Goal: Navigation & Orientation: Find specific page/section

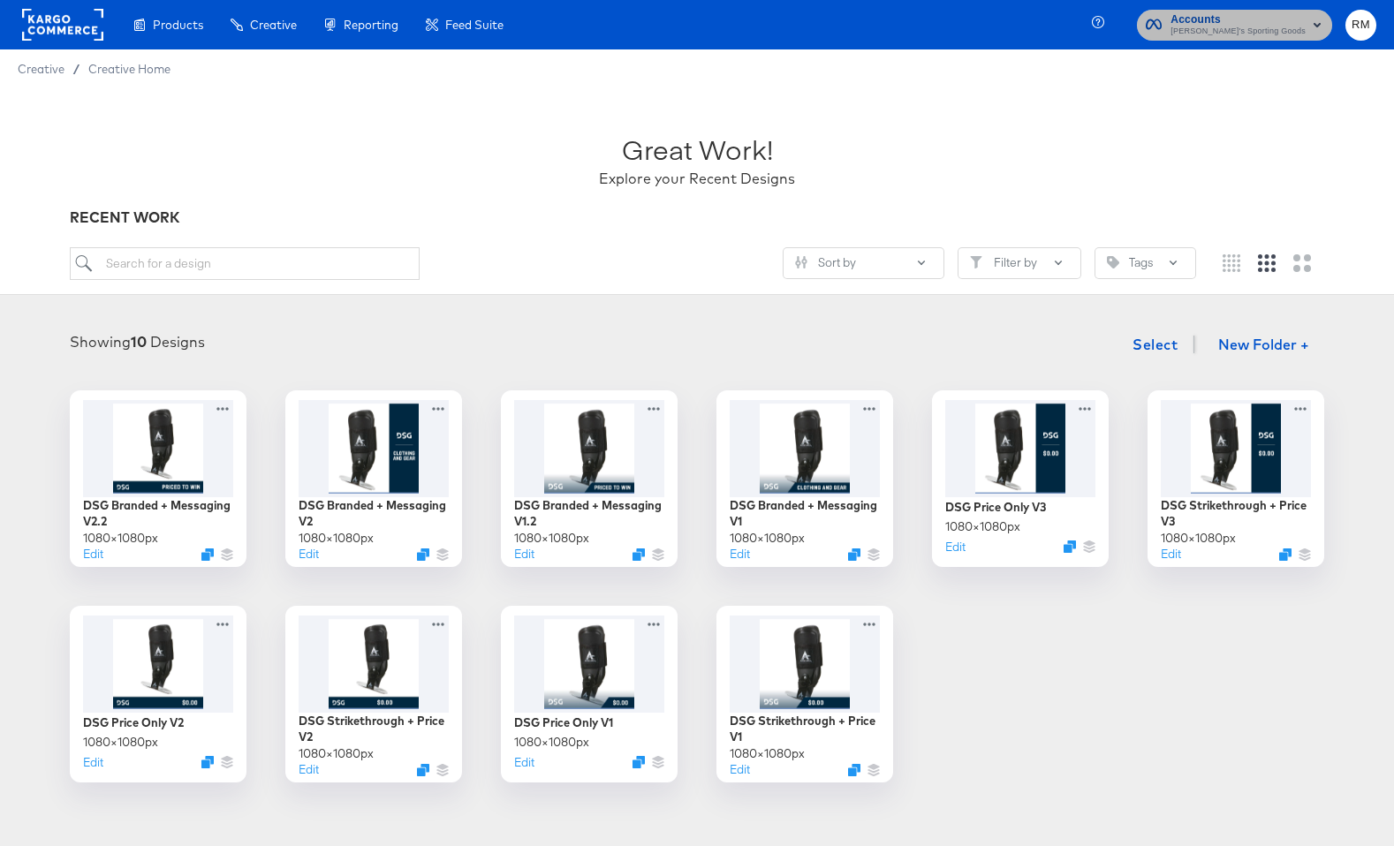
click at [1289, 22] on span "Accounts" at bounding box center [1237, 20] width 135 height 19
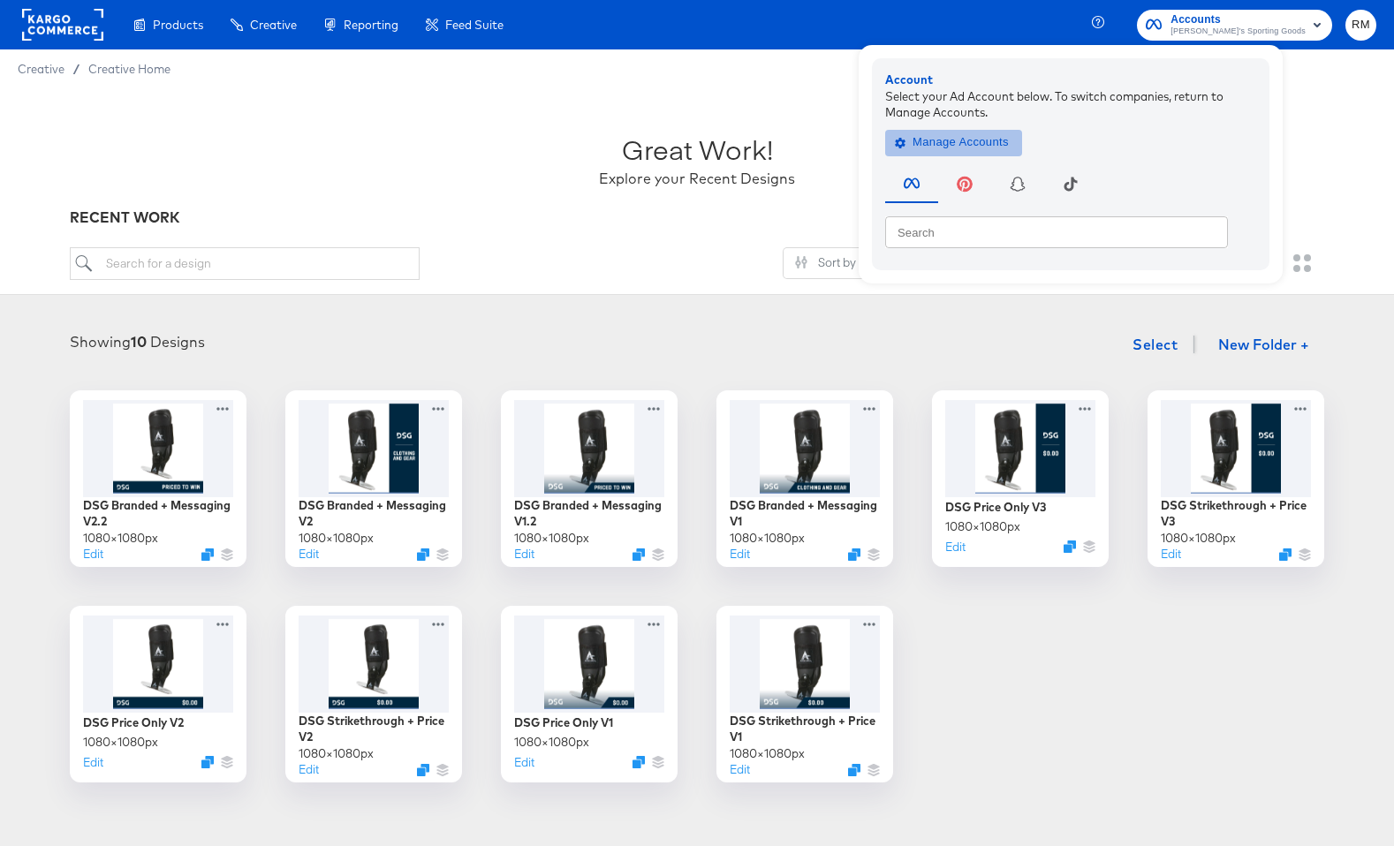
click at [970, 147] on span "Manage Accounts" at bounding box center [953, 143] width 110 height 20
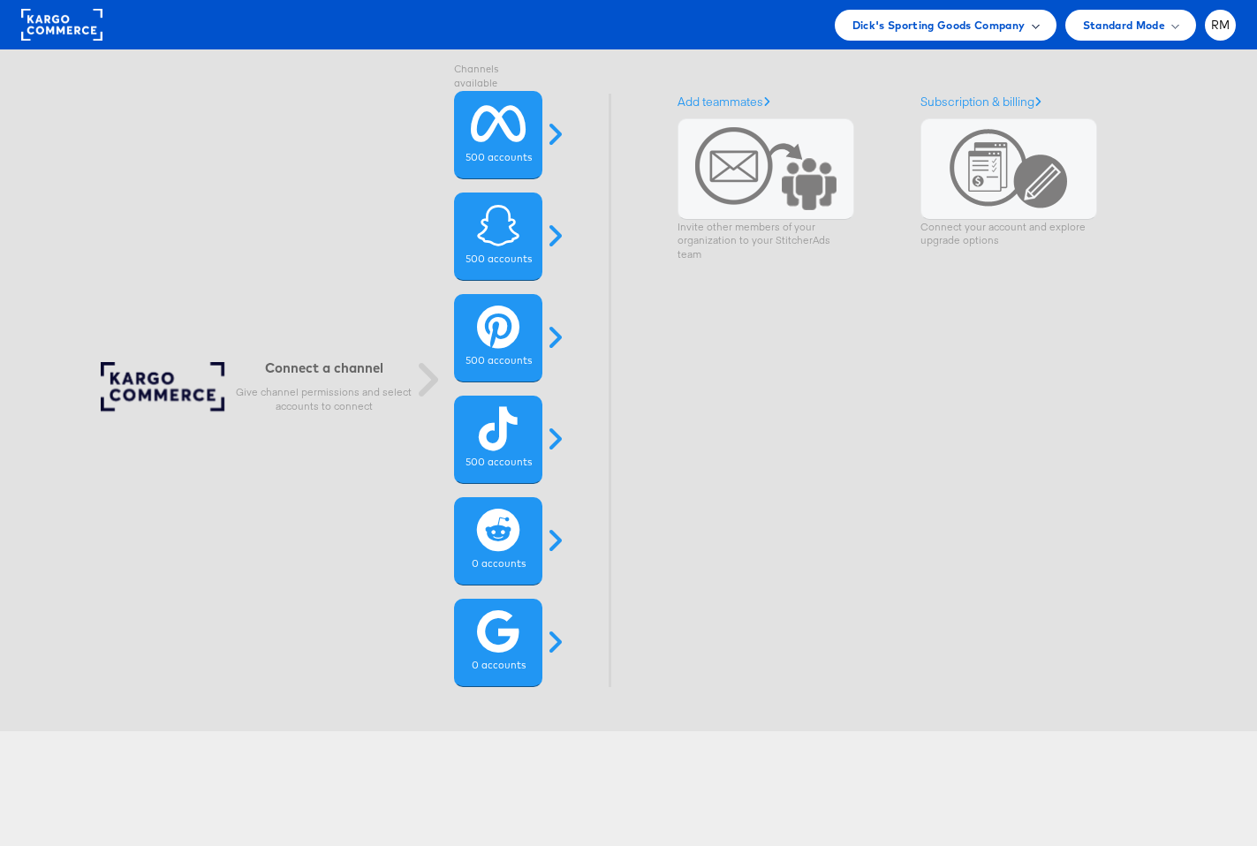
click at [995, 30] on span "Dick's Sporting Goods Company" at bounding box center [938, 25] width 173 height 19
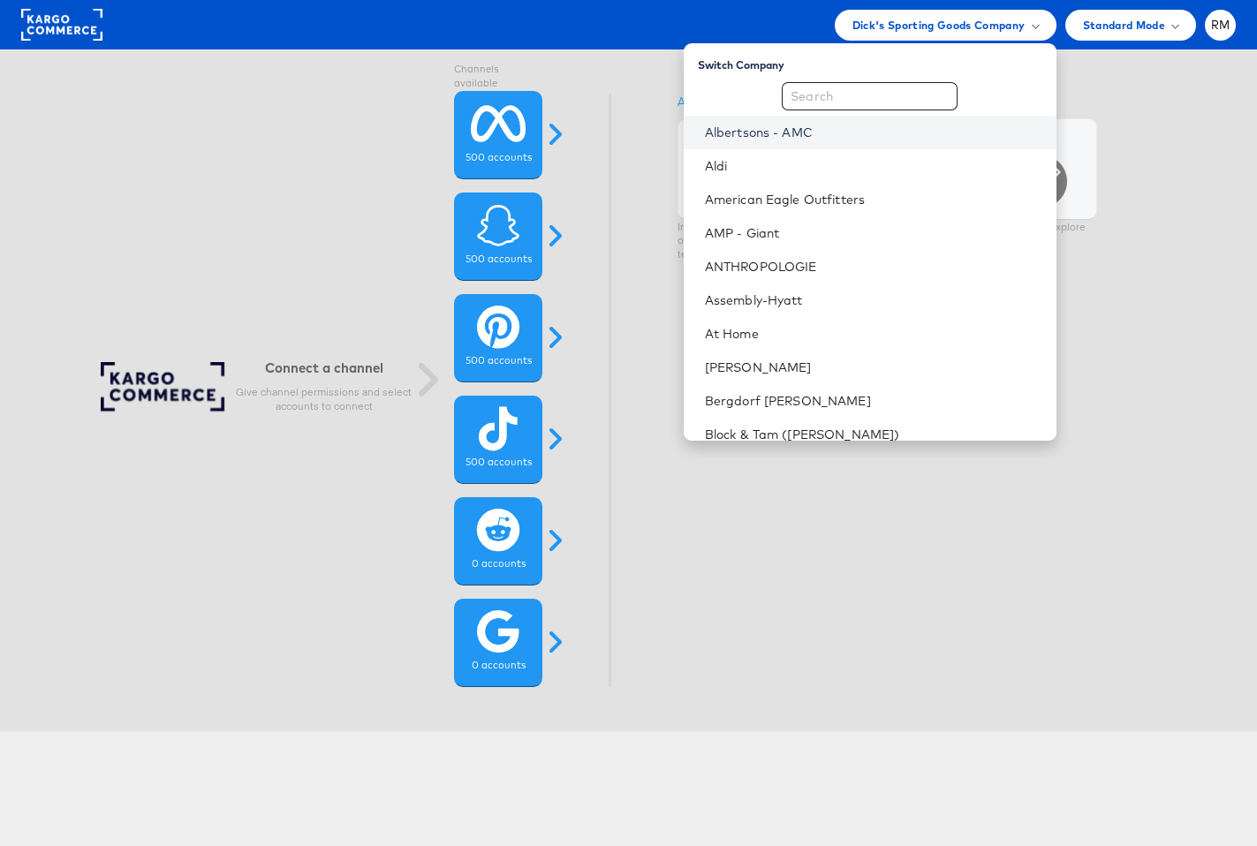
click at [849, 134] on link "Albertsons - AMC" at bounding box center [873, 133] width 337 height 18
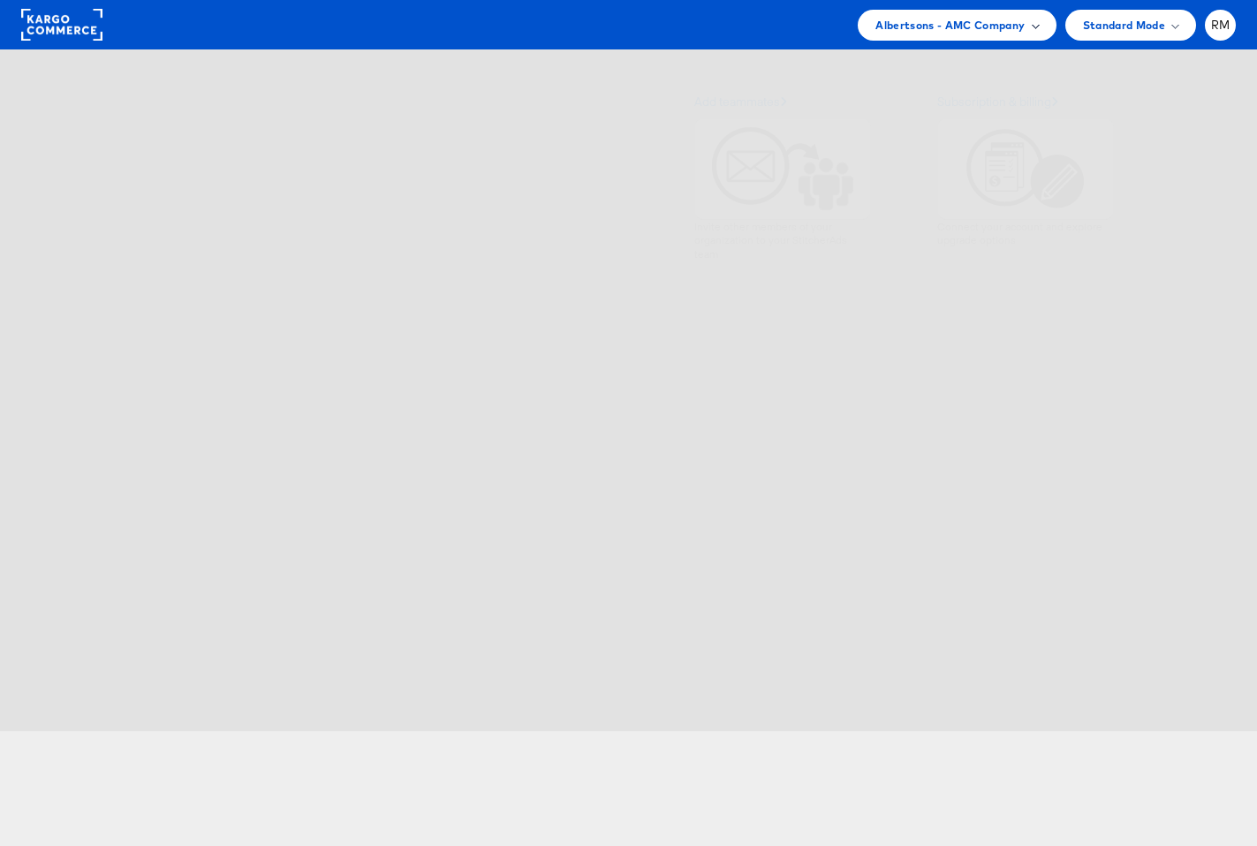
click at [892, 20] on span "Albertsons - AMC Company" at bounding box center [949, 25] width 149 height 19
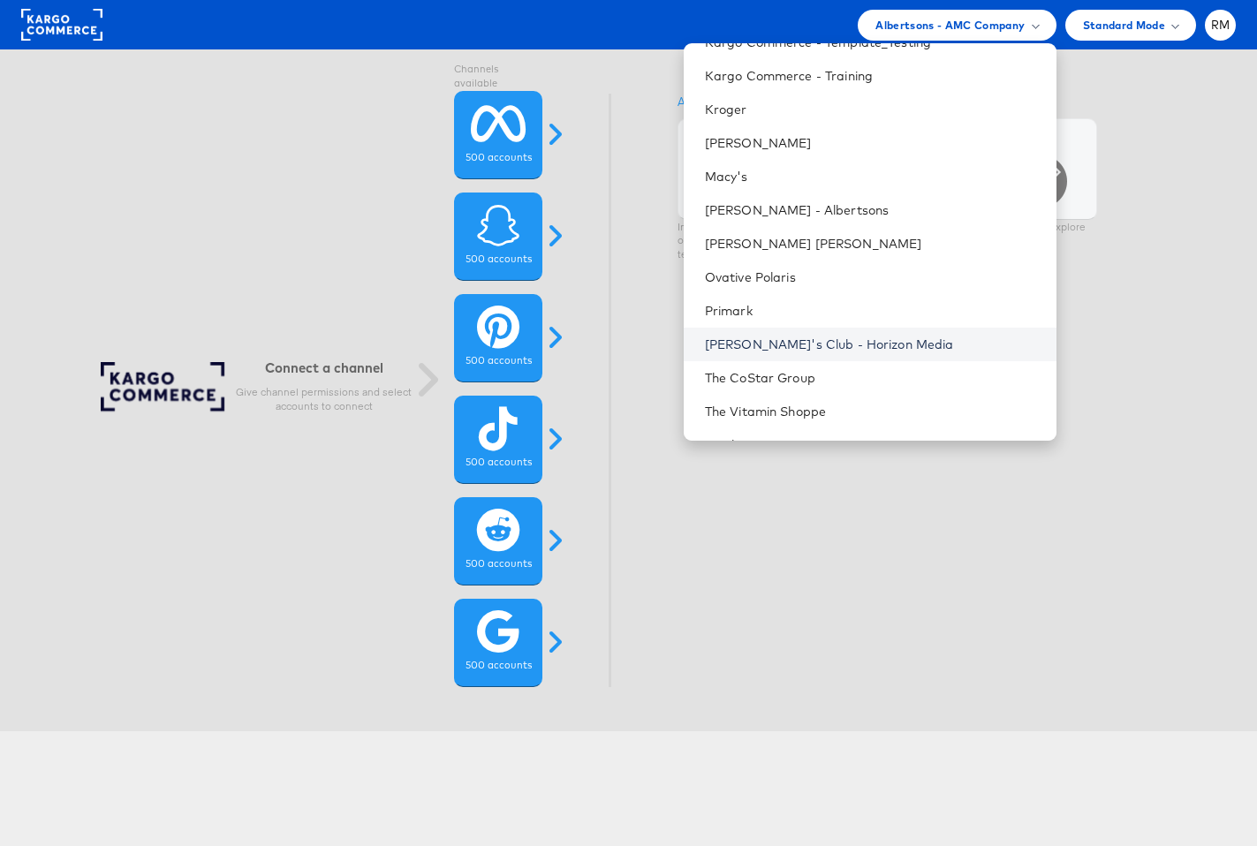
scroll to position [649, 0]
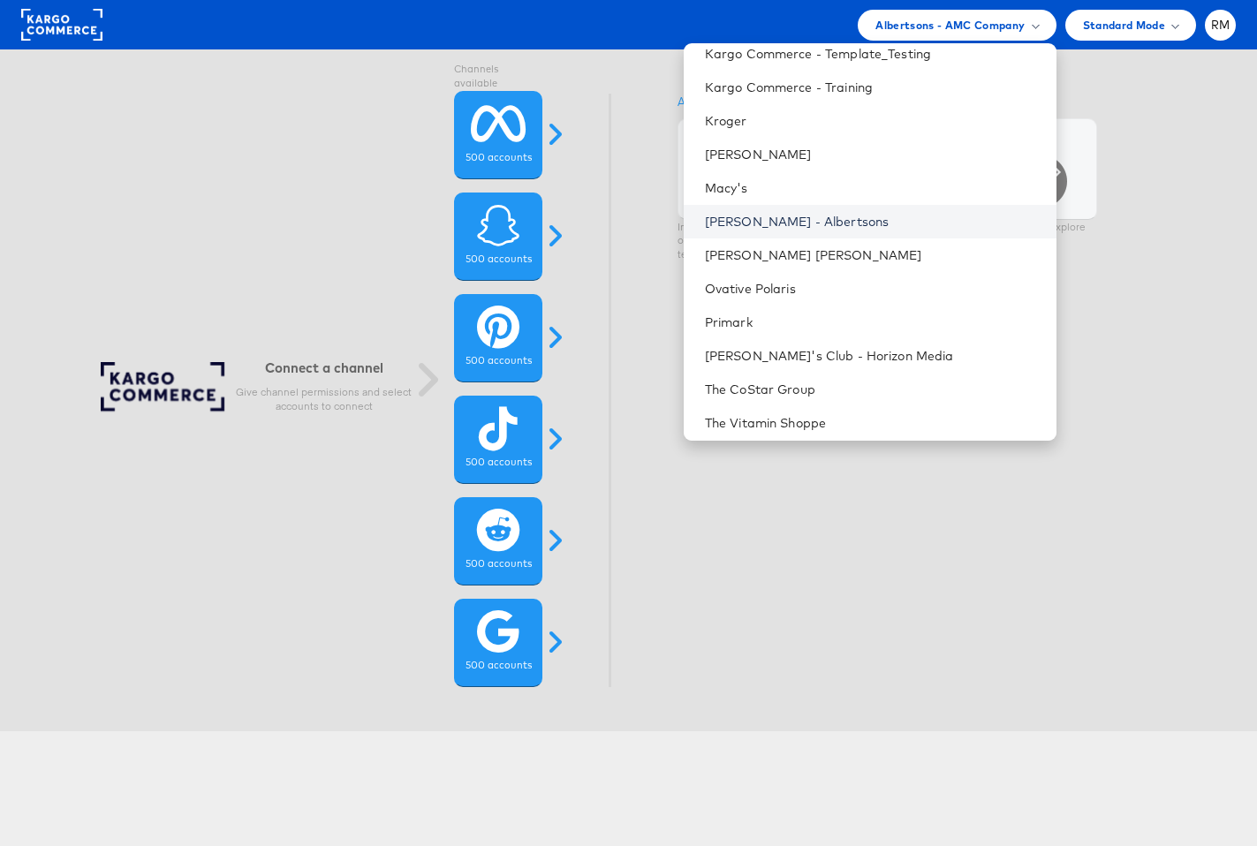
click at [898, 221] on link "[PERSON_NAME] - Albertsons" at bounding box center [873, 222] width 337 height 18
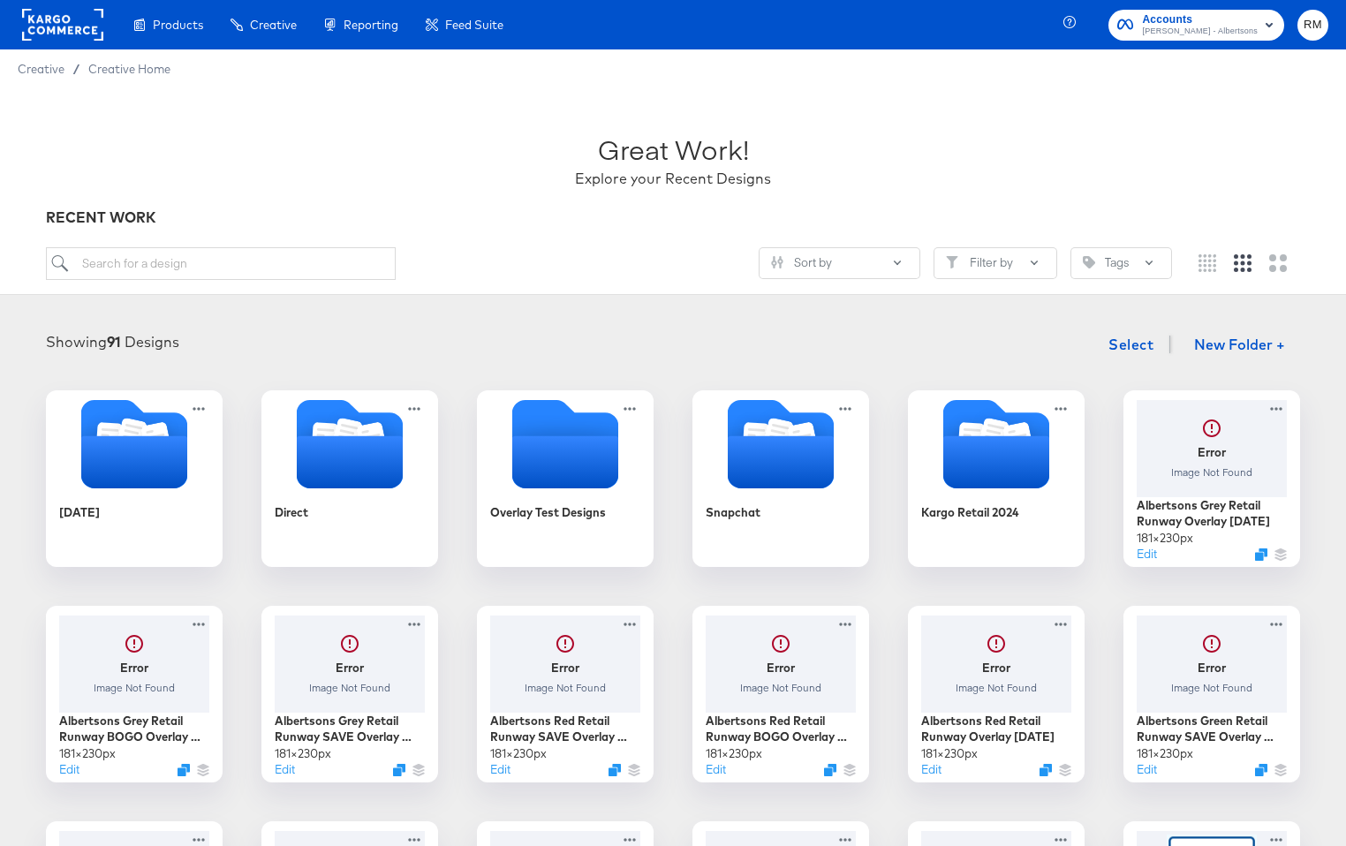
click at [303, 352] on div "Showing 91 Designs Select New Folder +" at bounding box center [673, 345] width 1311 height 36
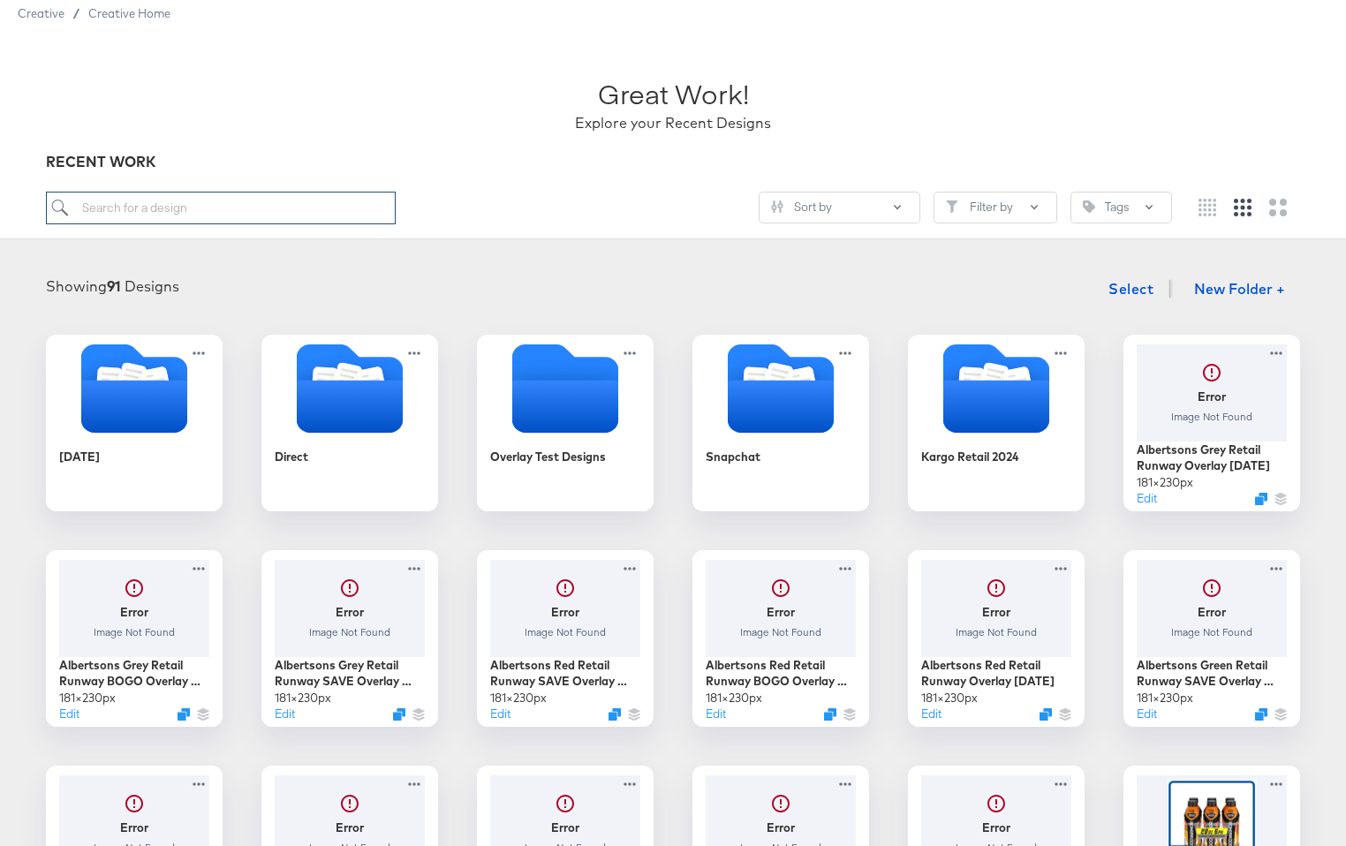
click at [228, 209] on input "search" at bounding box center [221, 208] width 350 height 33
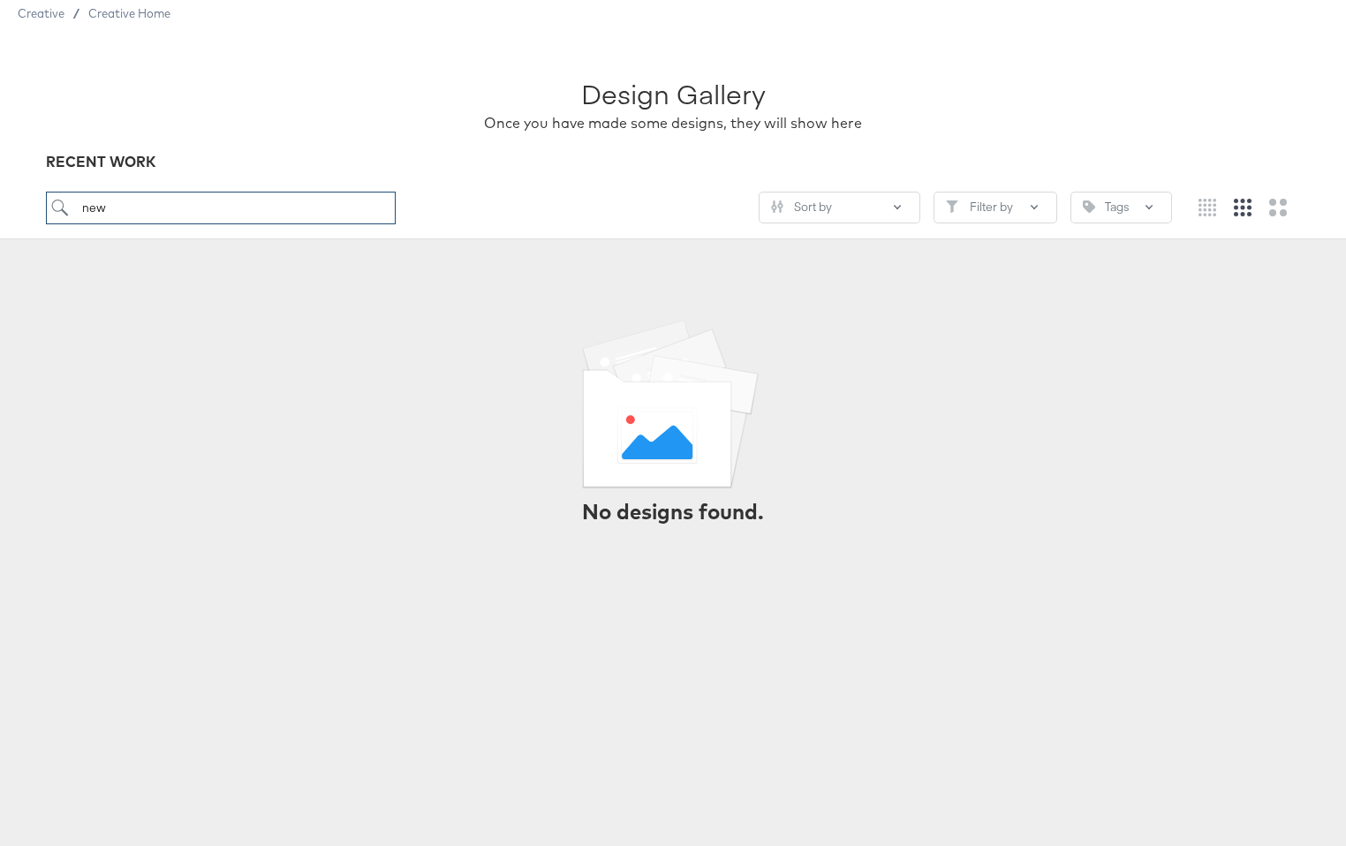
click at [322, 214] on input "new" at bounding box center [221, 208] width 350 height 33
type input "o"
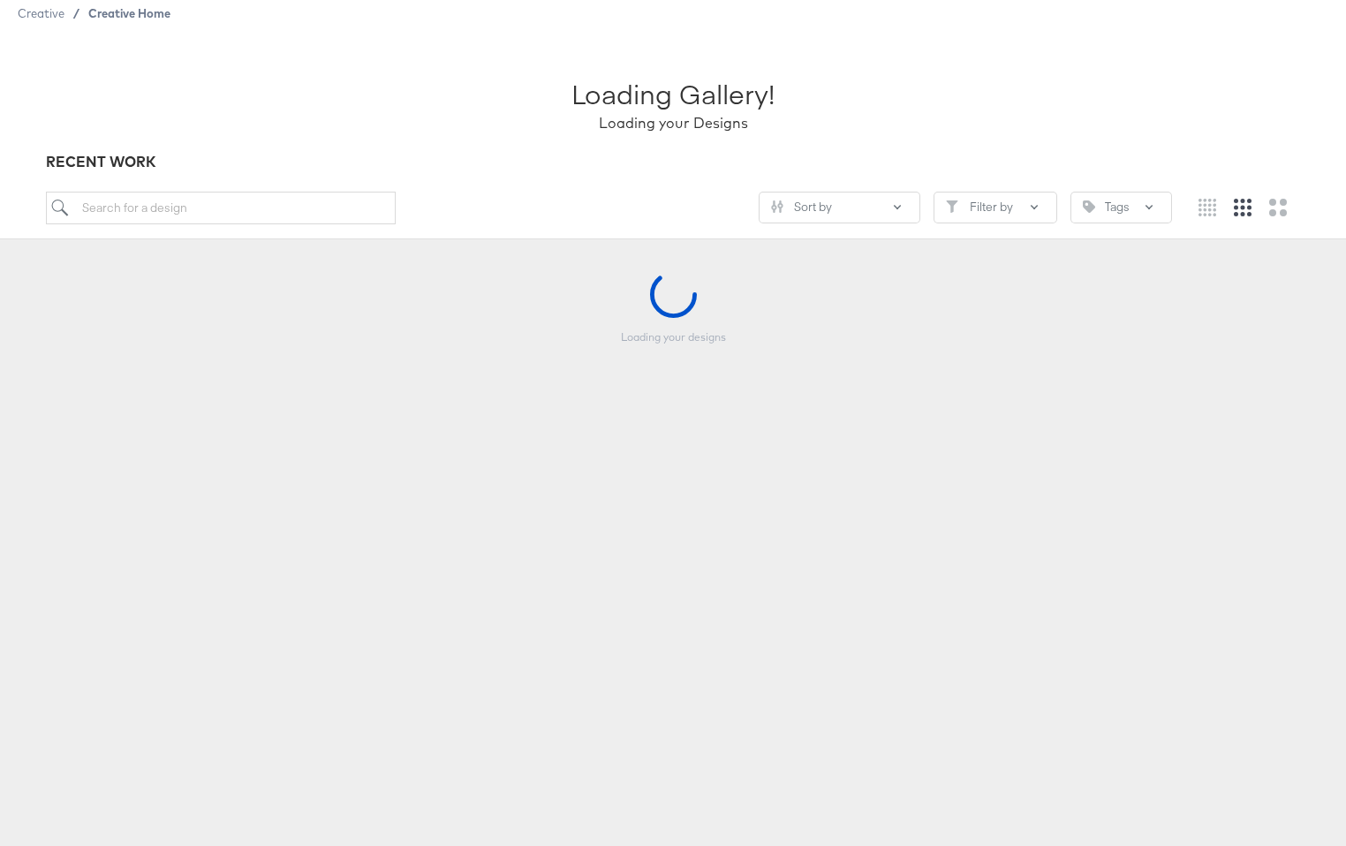
click at [112, 10] on span "Creative Home" at bounding box center [129, 13] width 82 height 14
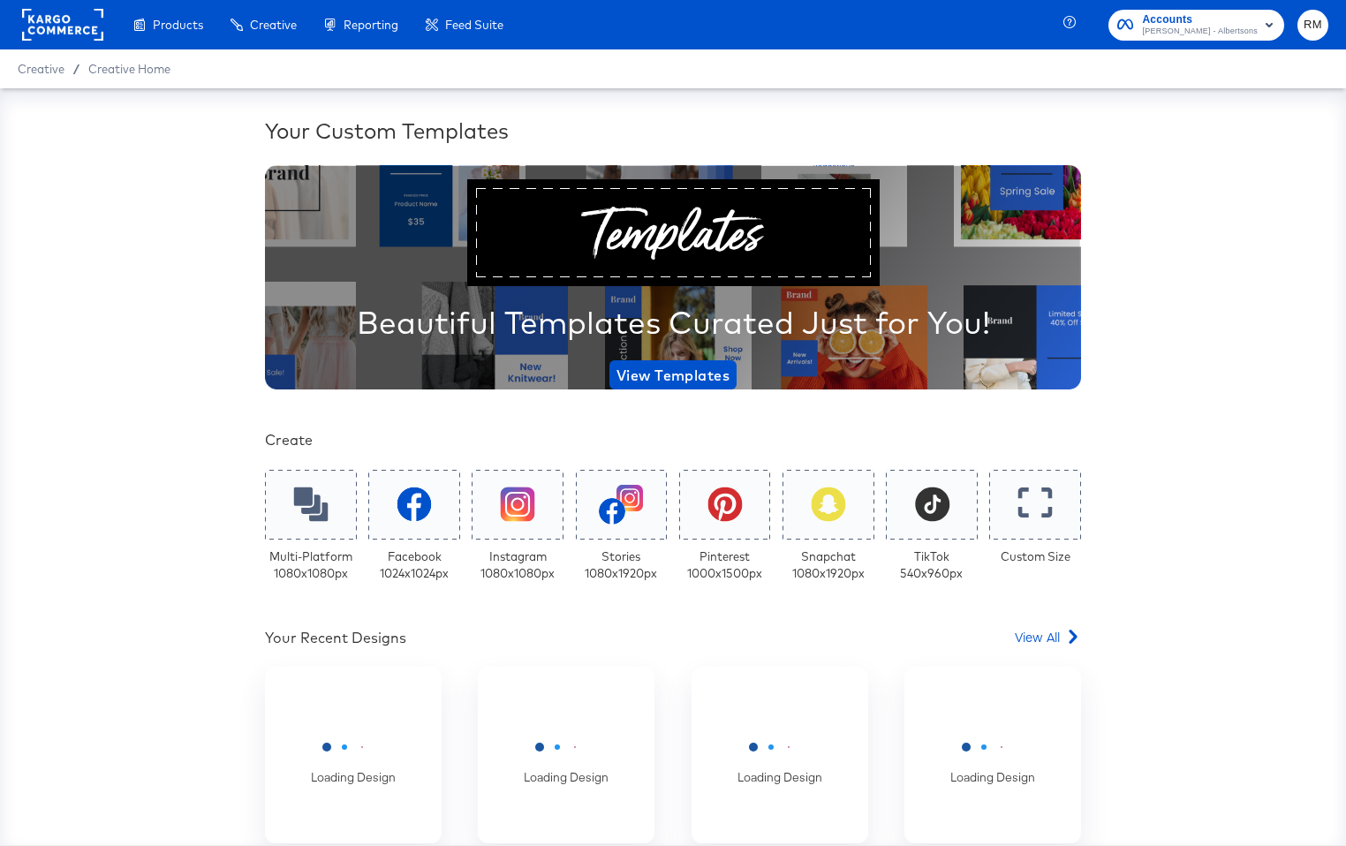
scroll to position [190, 0]
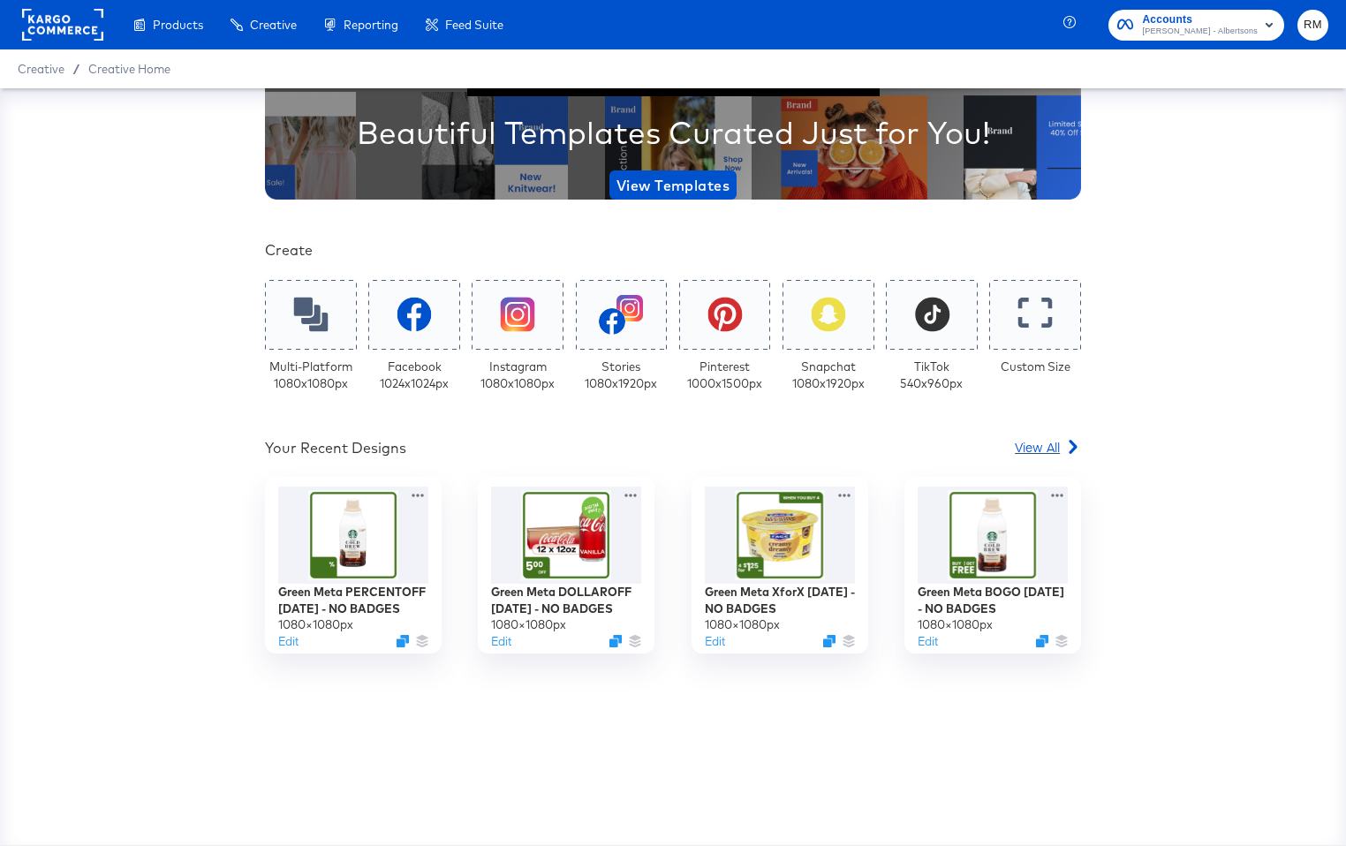
click at [1054, 441] on span "View All" at bounding box center [1037, 447] width 45 height 18
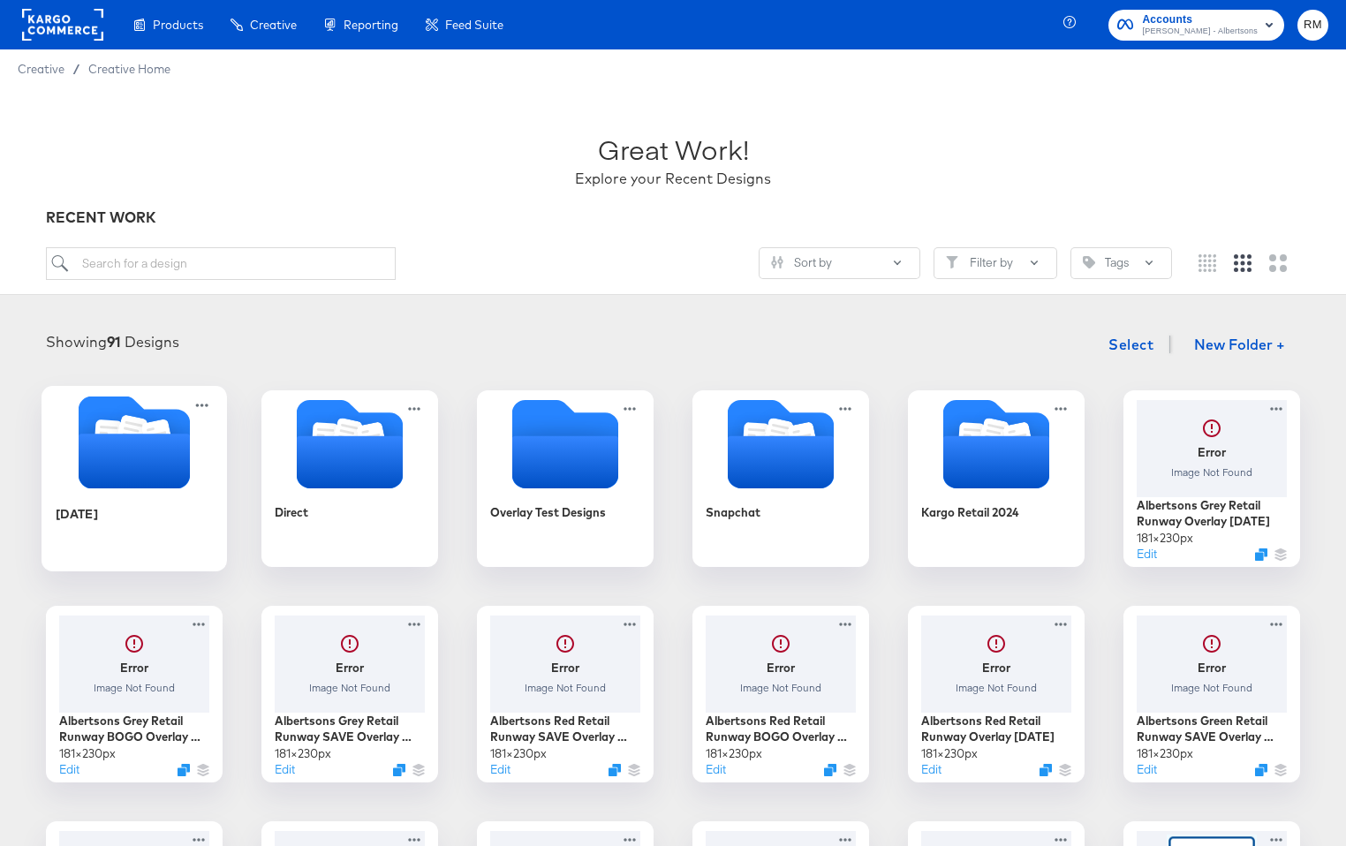
click at [61, 468] on icon "Folder" at bounding box center [135, 442] width 186 height 93
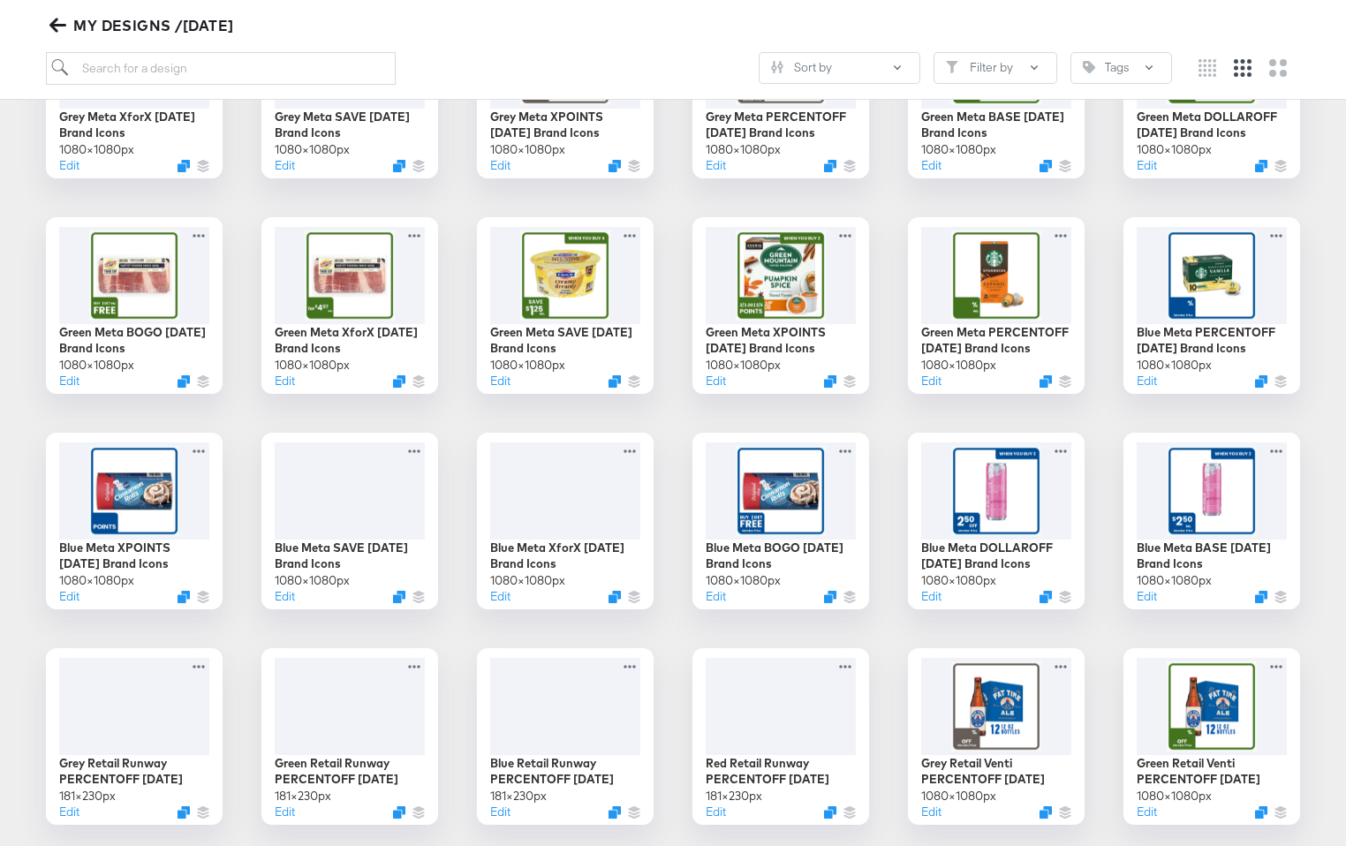
scroll to position [1034, 0]
click at [127, 489] on div at bounding box center [135, 488] width 158 height 102
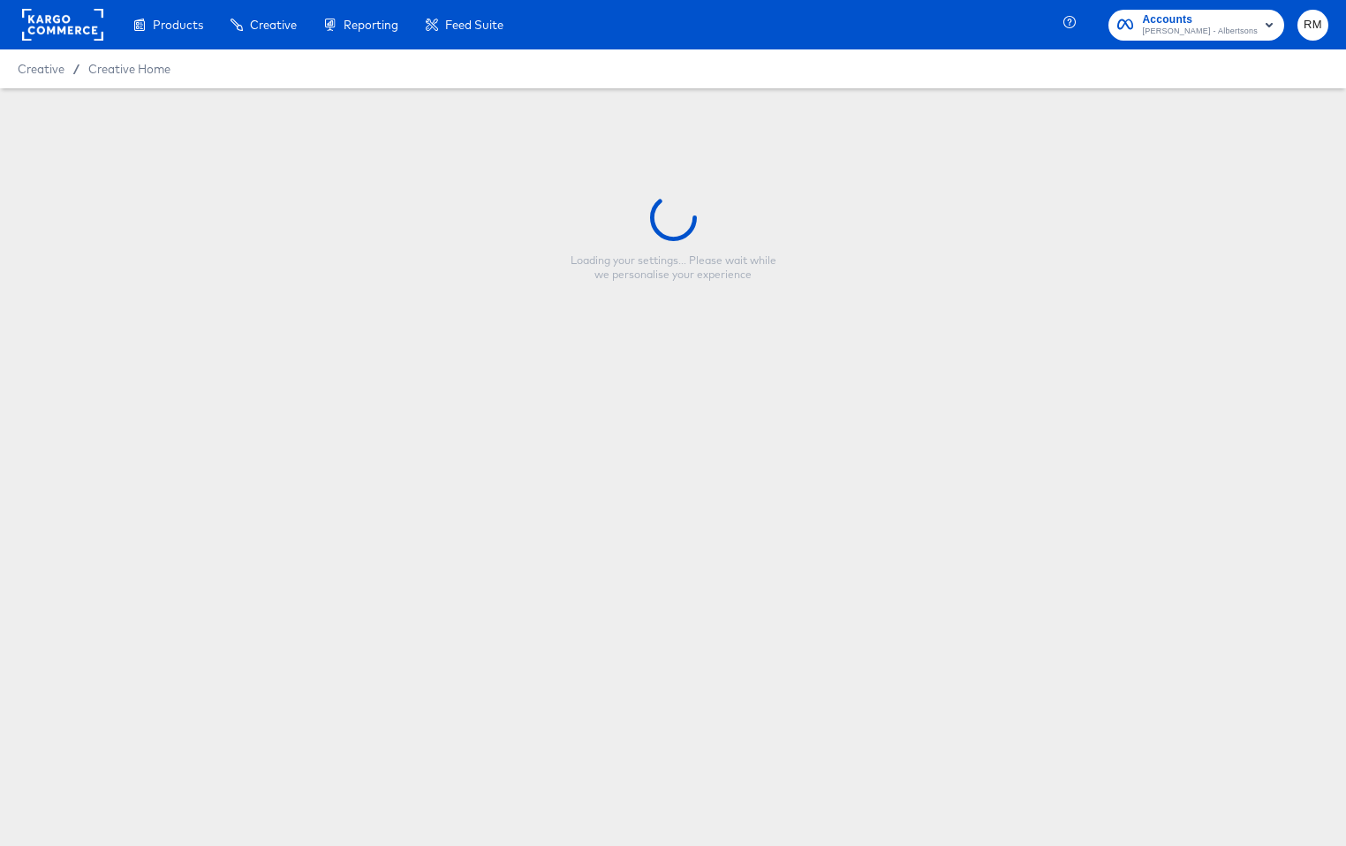
type input "Blue Meta XPOINTS 4.29.25 Brand Icons"
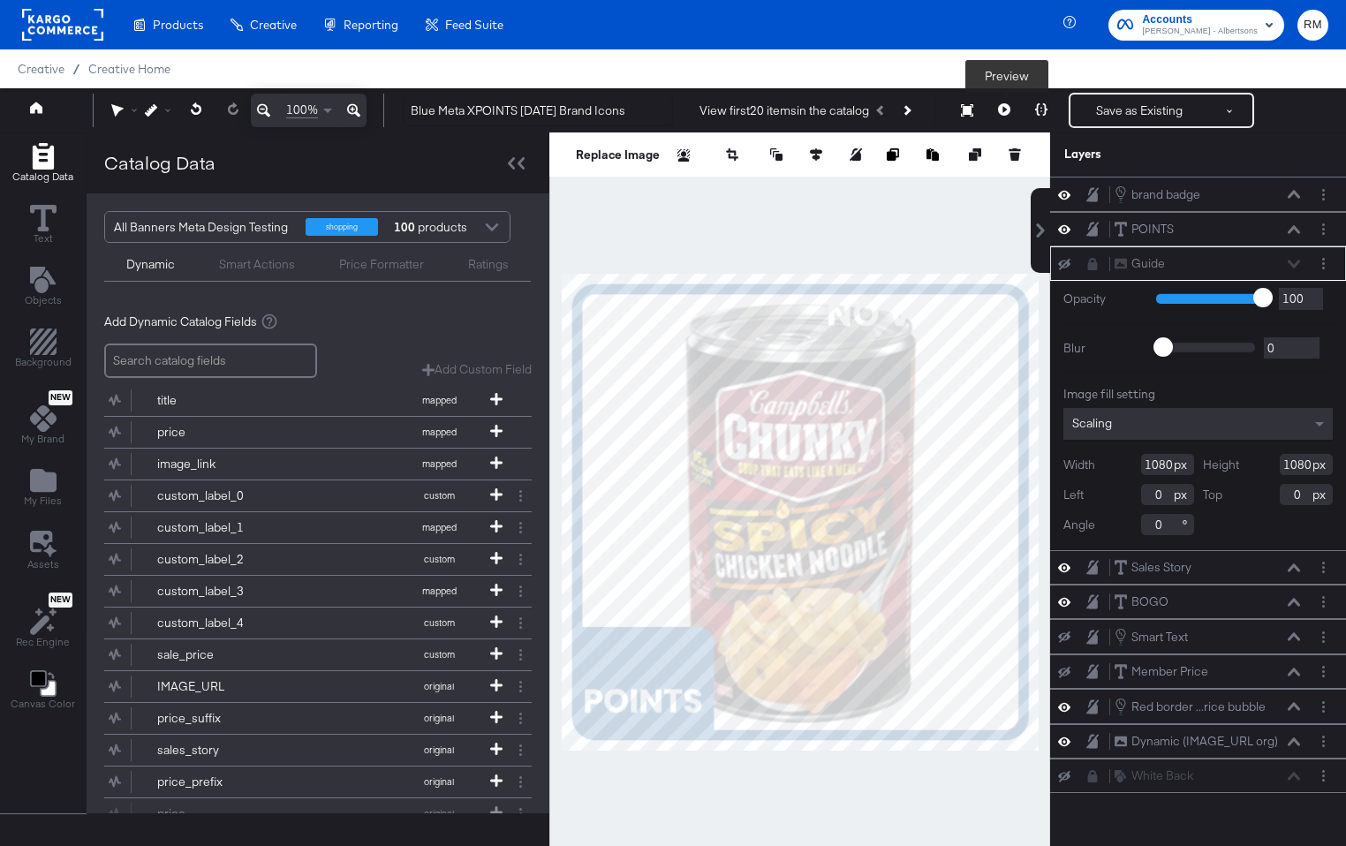
click at [1011, 103] on icon at bounding box center [1004, 109] width 12 height 12
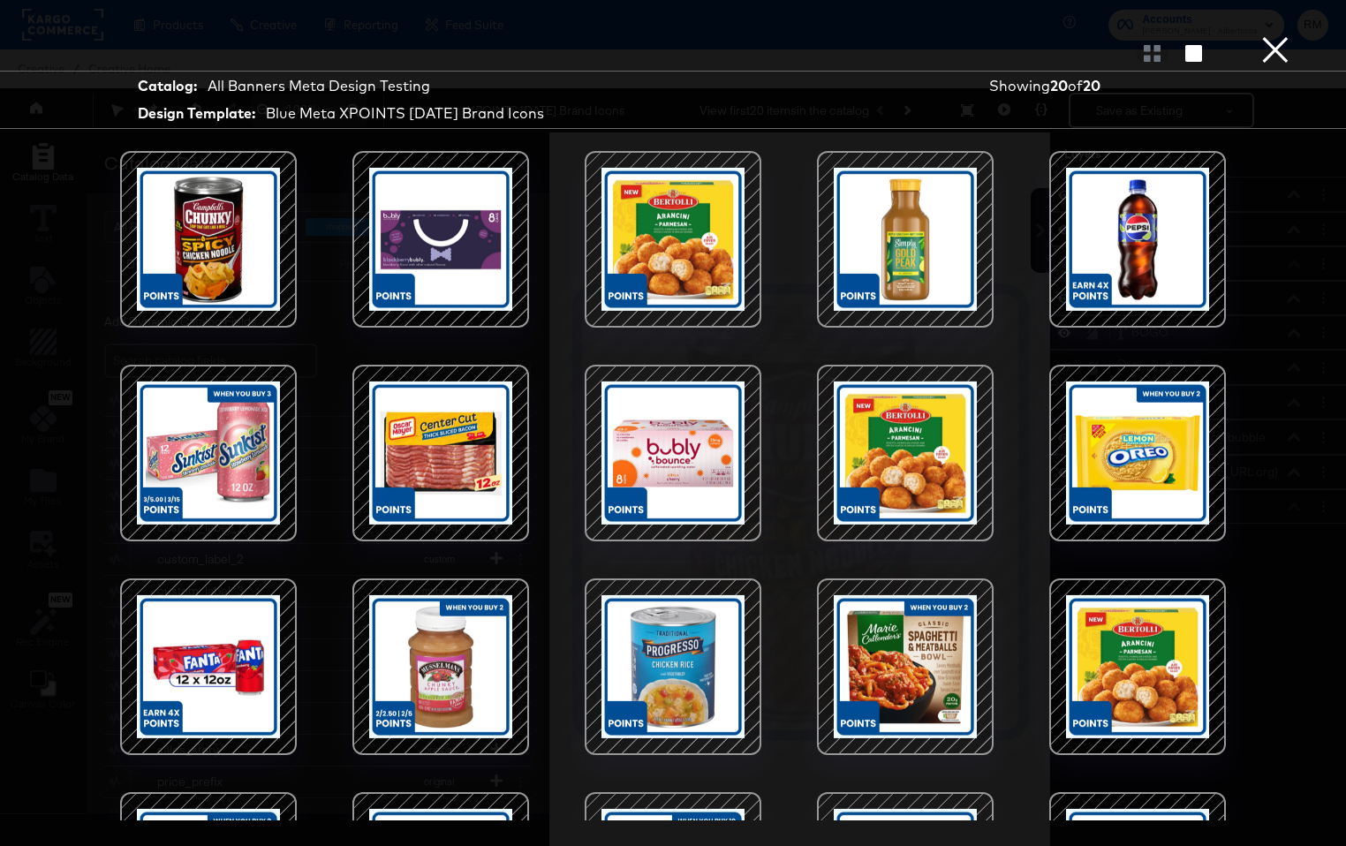
click at [1256, 35] on button "×" at bounding box center [1275, 17] width 35 height 35
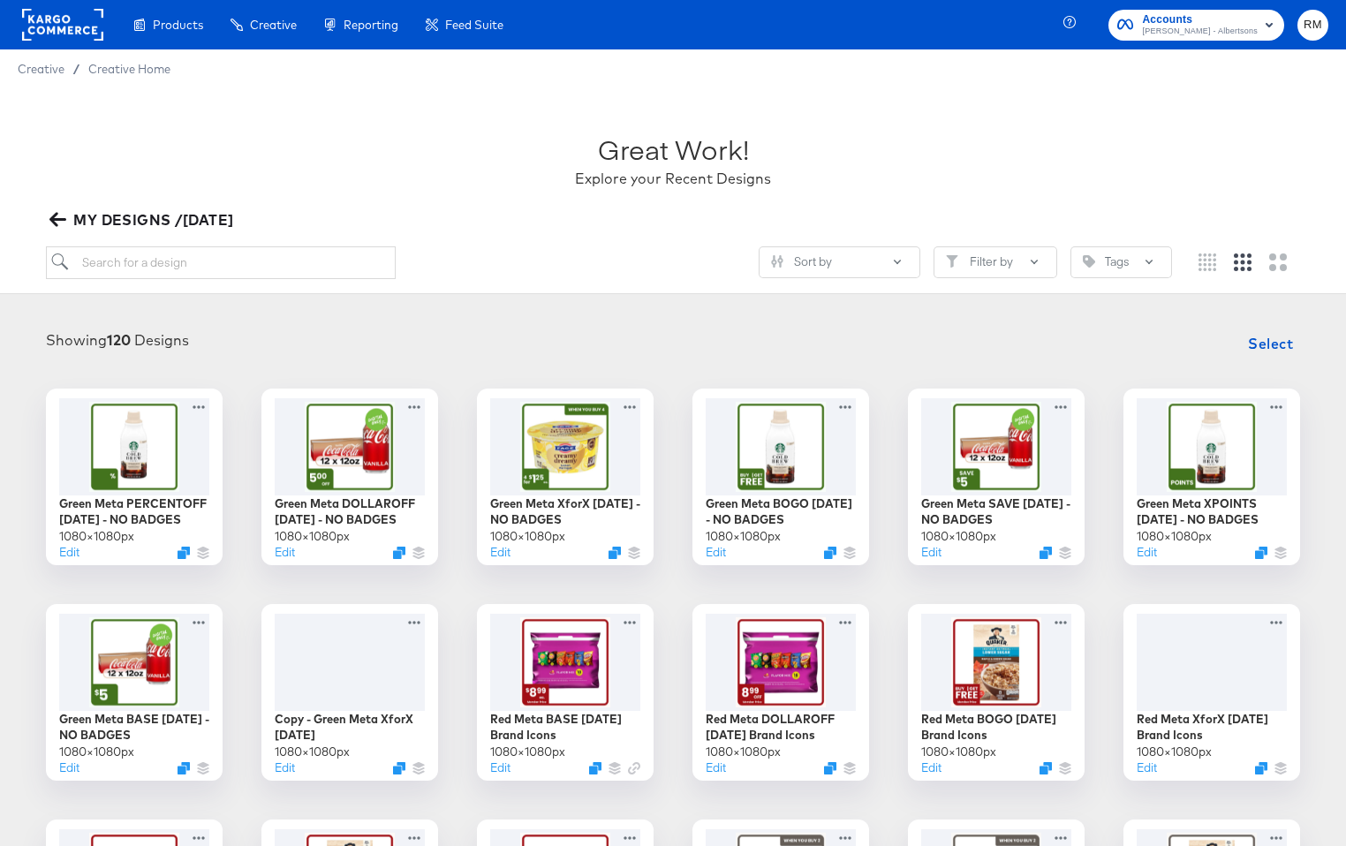
click at [48, 223] on button "MY DESIGNS /April2025" at bounding box center [143, 220] width 194 height 25
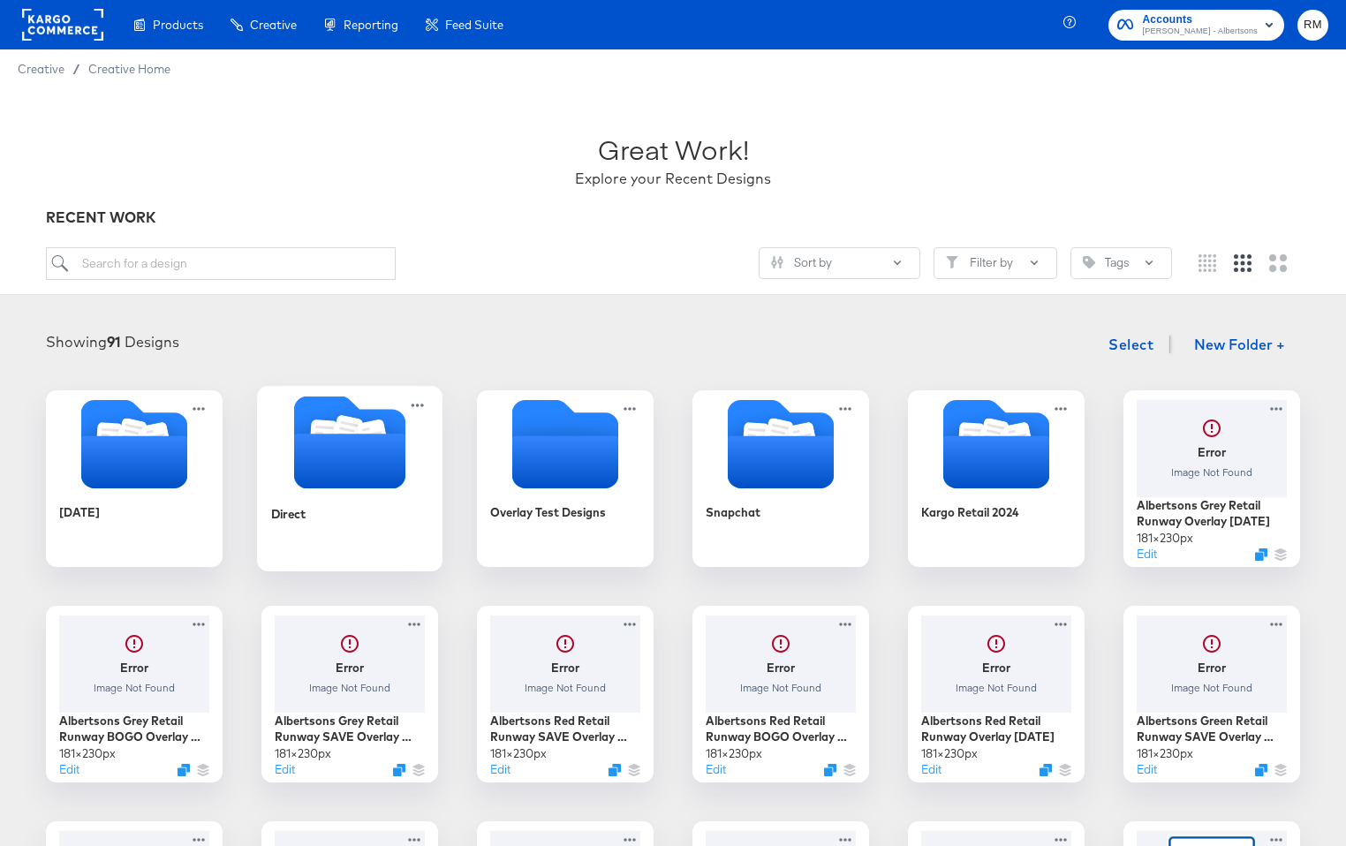
click at [356, 453] on icon "Folder" at bounding box center [349, 461] width 111 height 55
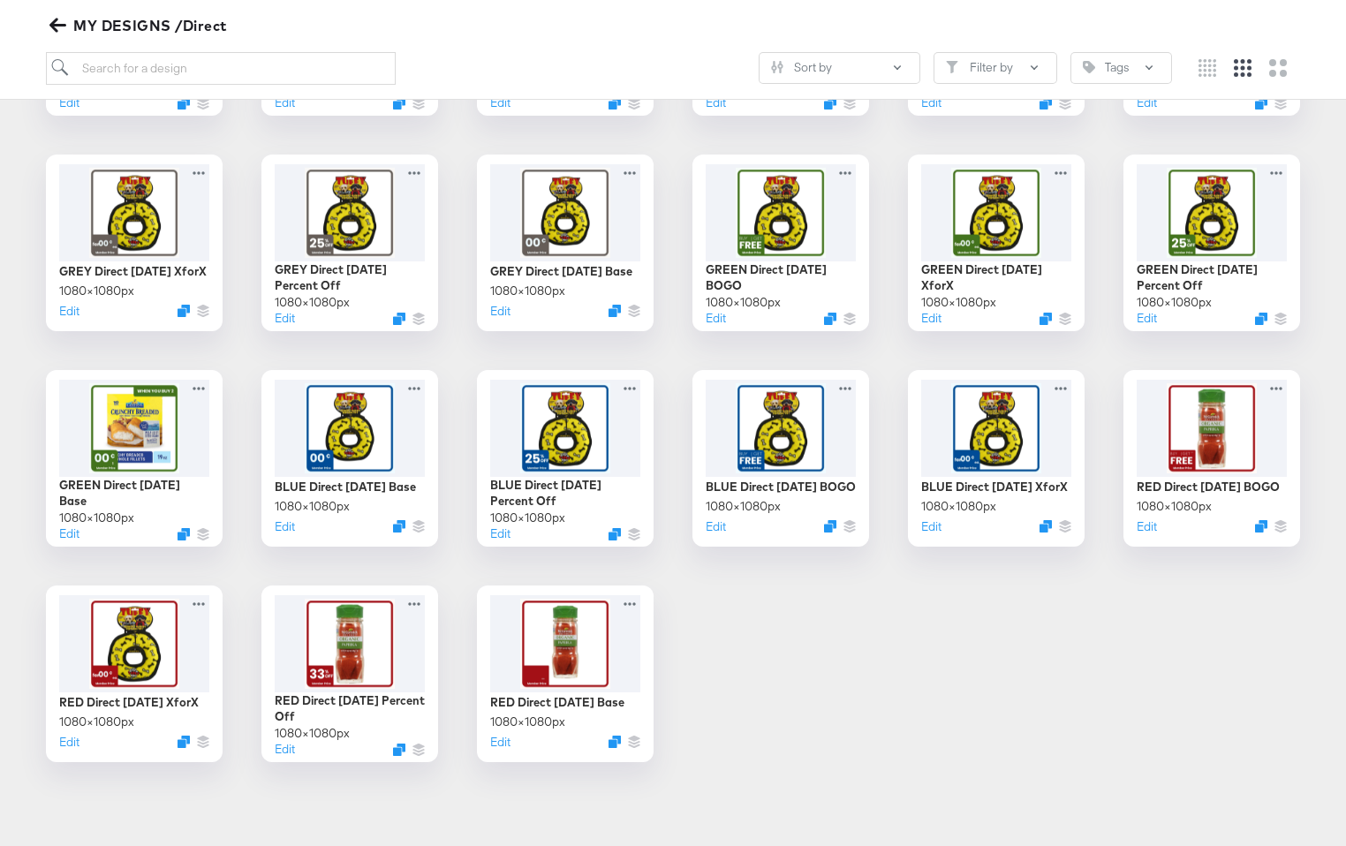
scroll to position [405, 0]
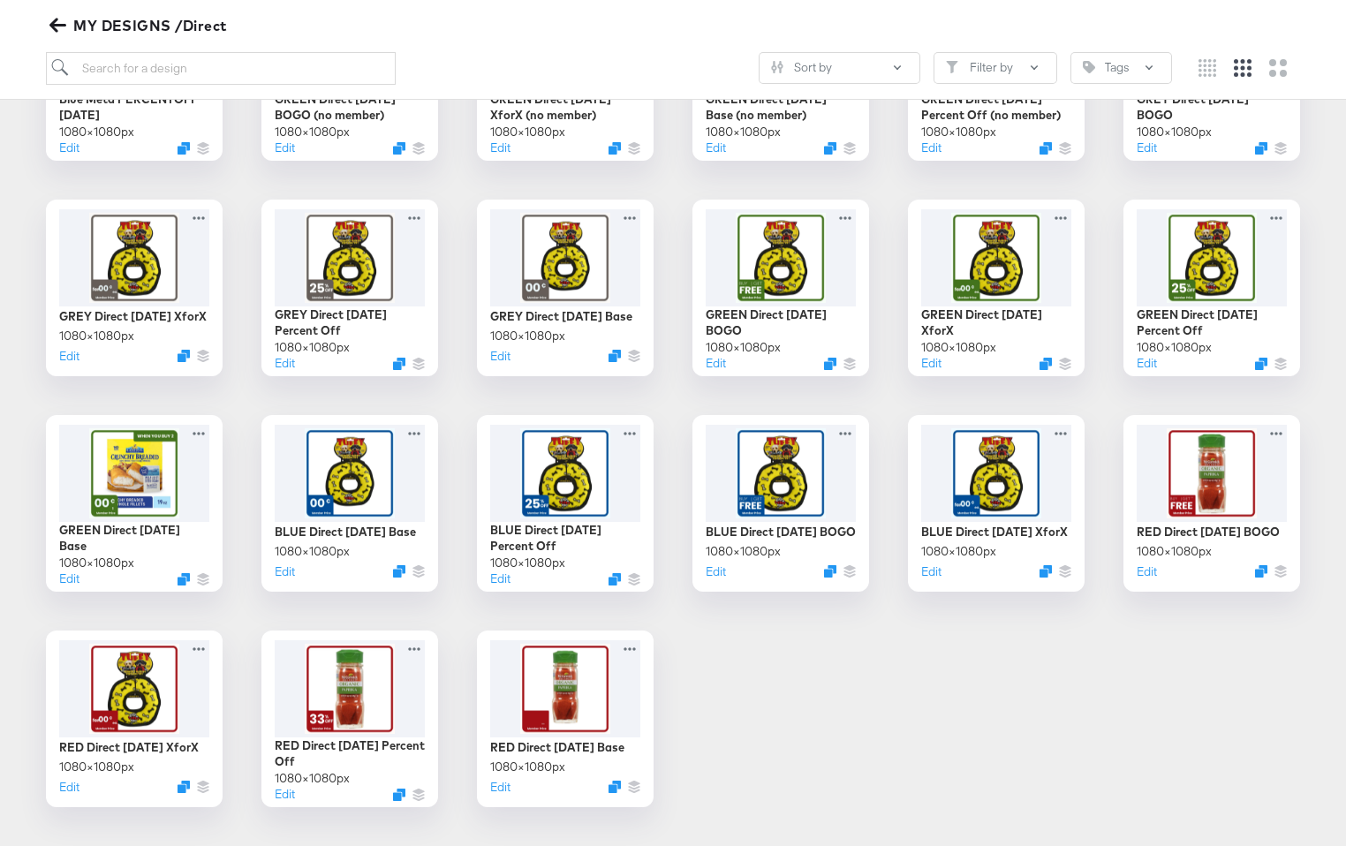
scroll to position [450, 0]
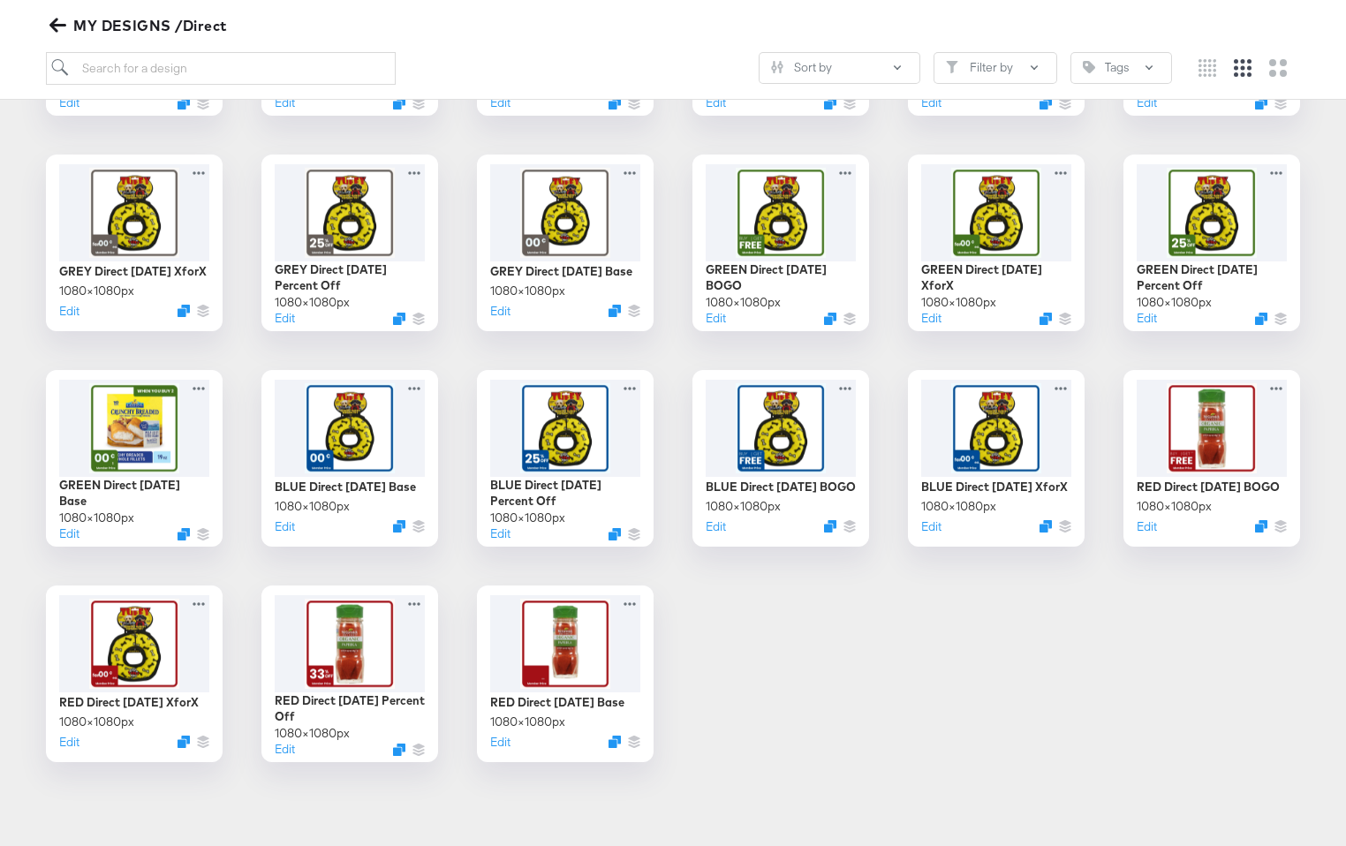
click at [63, 28] on icon "button" at bounding box center [57, 25] width 17 height 17
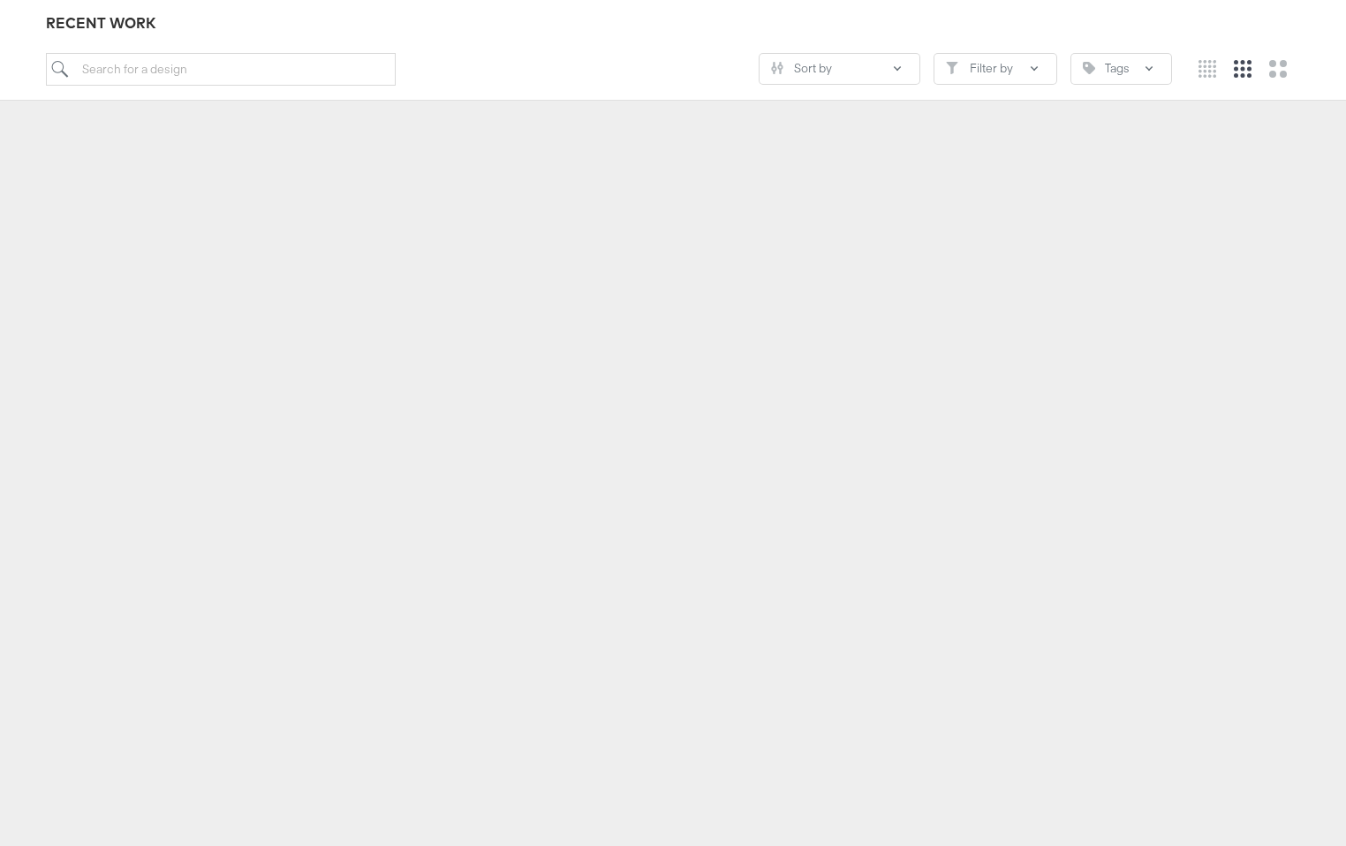
scroll to position [195, 0]
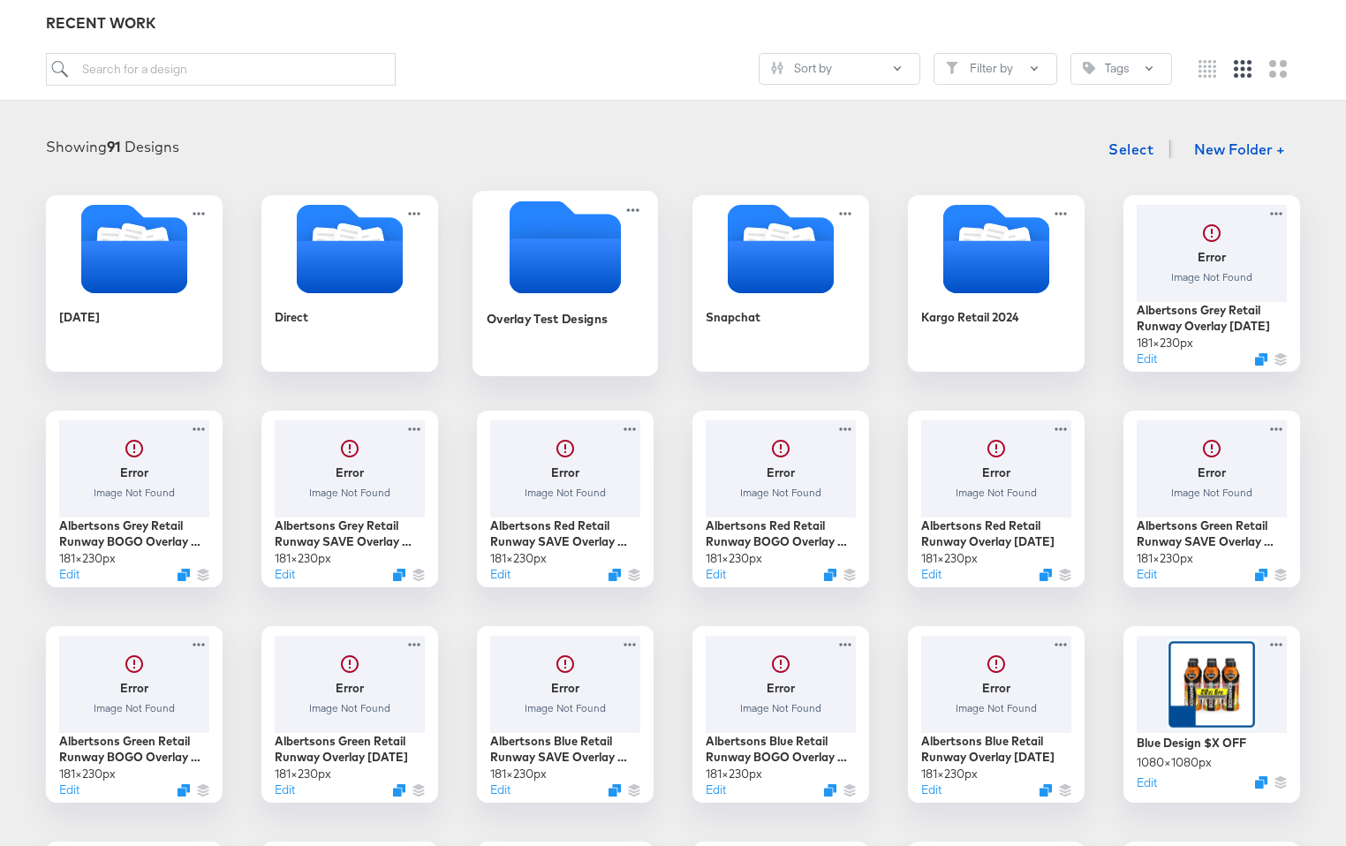
click at [584, 256] on icon "Empty folder" at bounding box center [565, 266] width 111 height 55
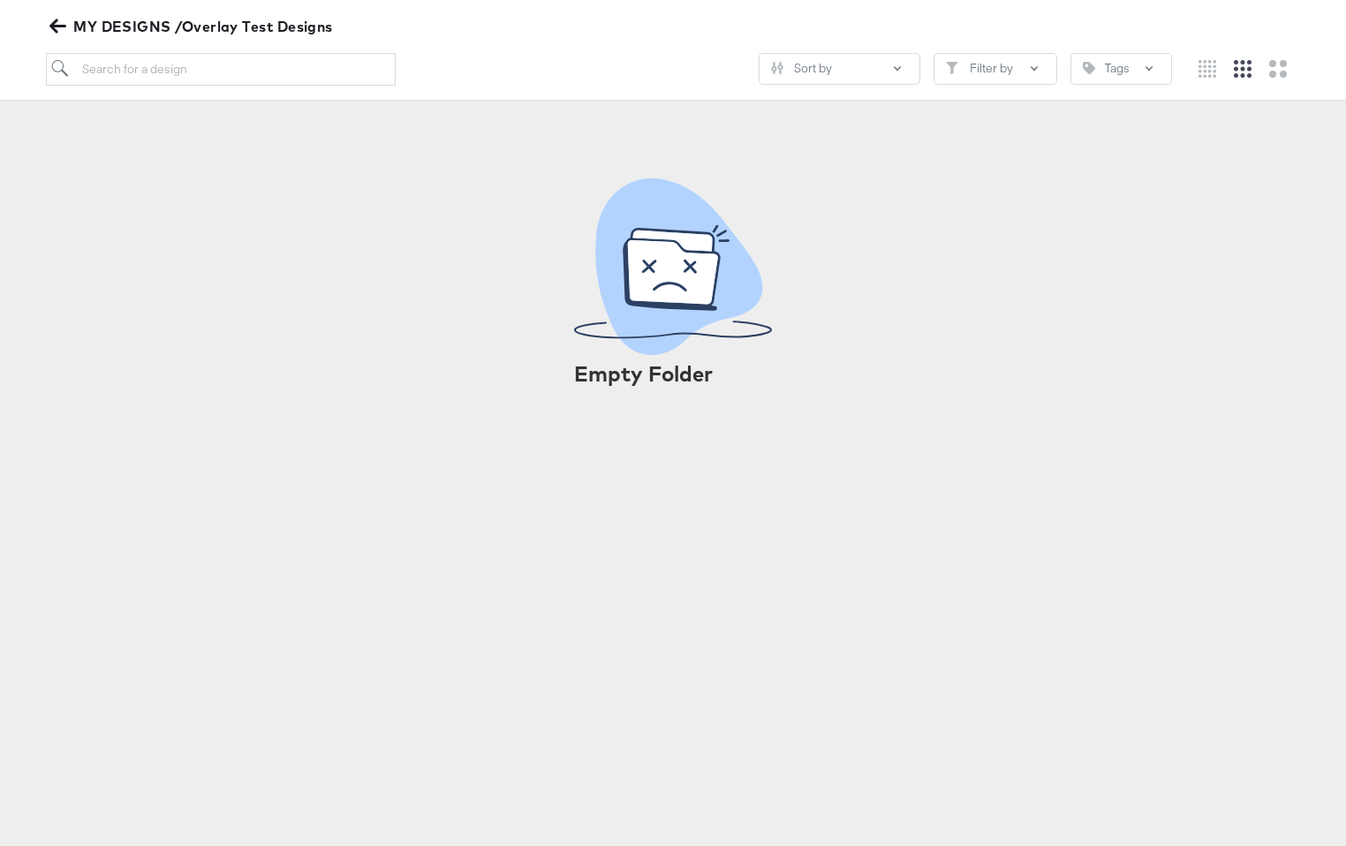
click at [54, 30] on icon "button" at bounding box center [57, 26] width 17 height 14
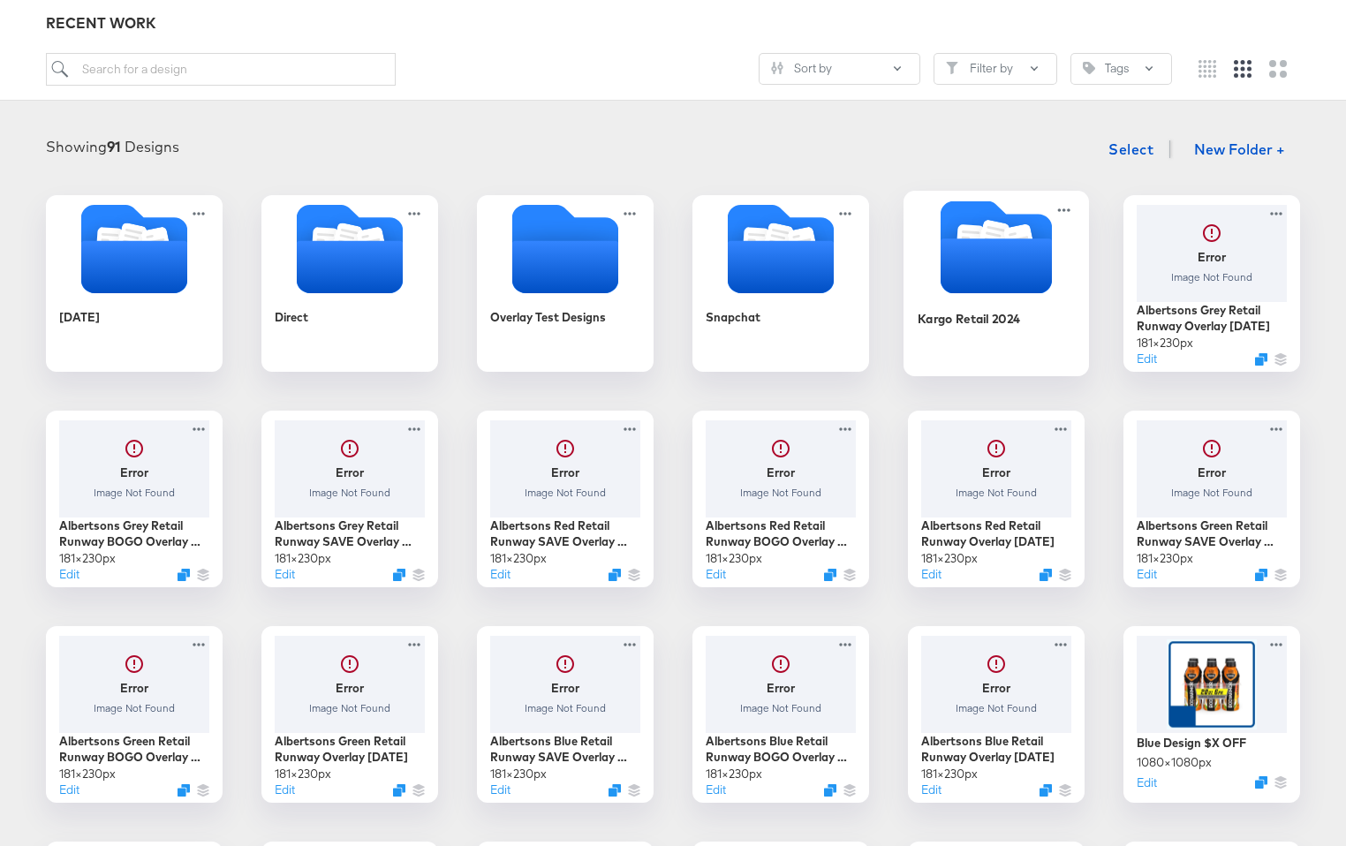
click at [998, 273] on icon "Folder" at bounding box center [996, 266] width 111 height 55
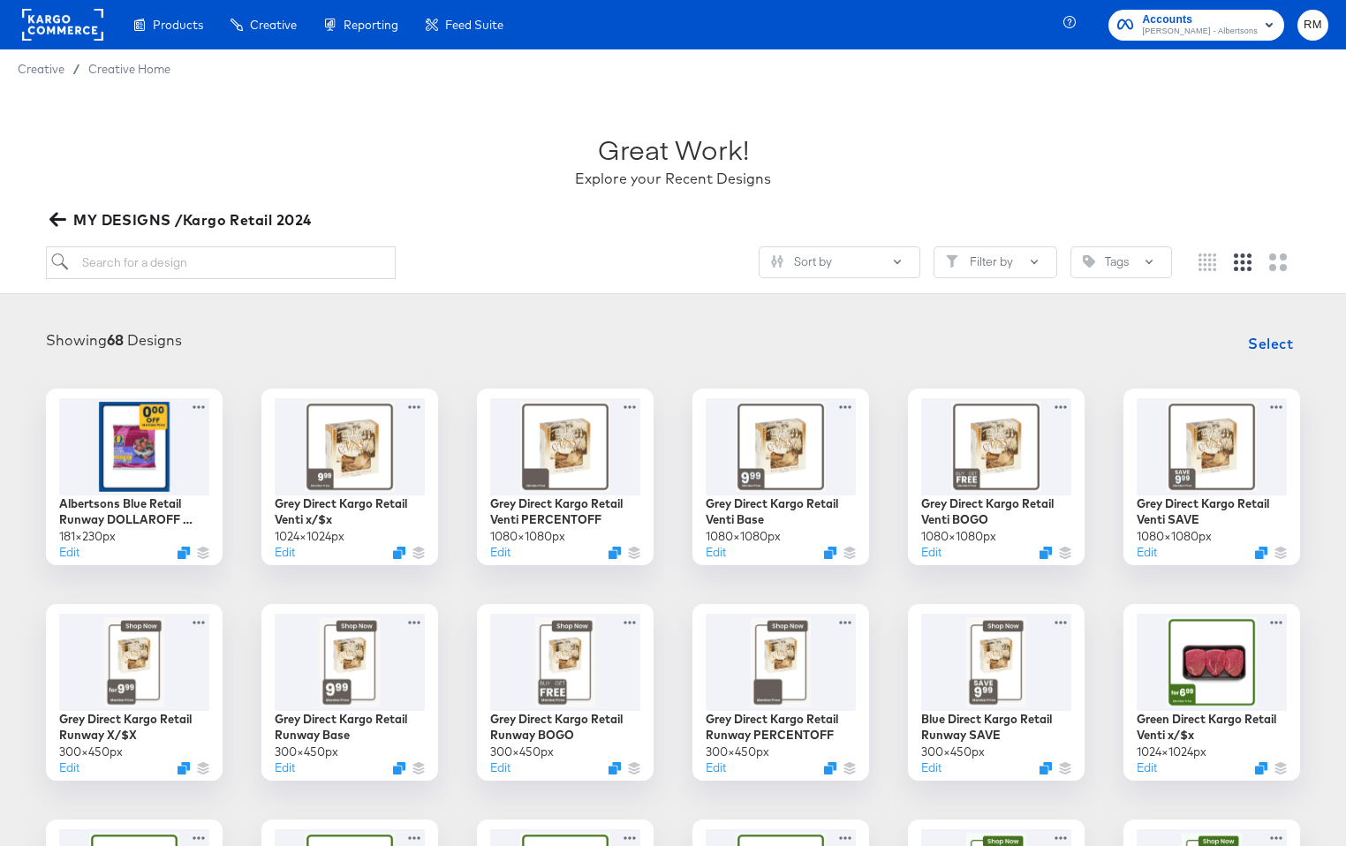
scroll to position [191, 0]
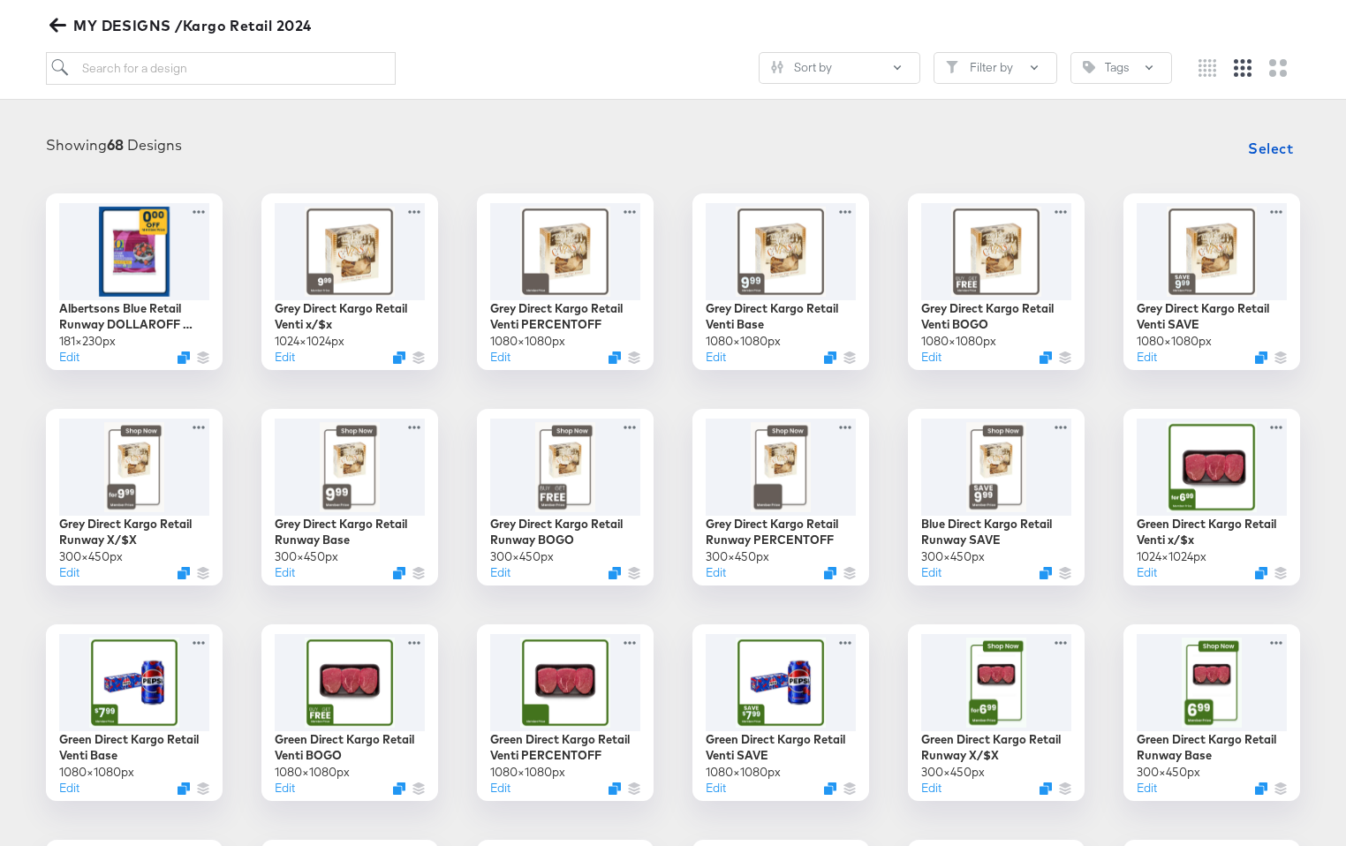
scroll to position [193, 0]
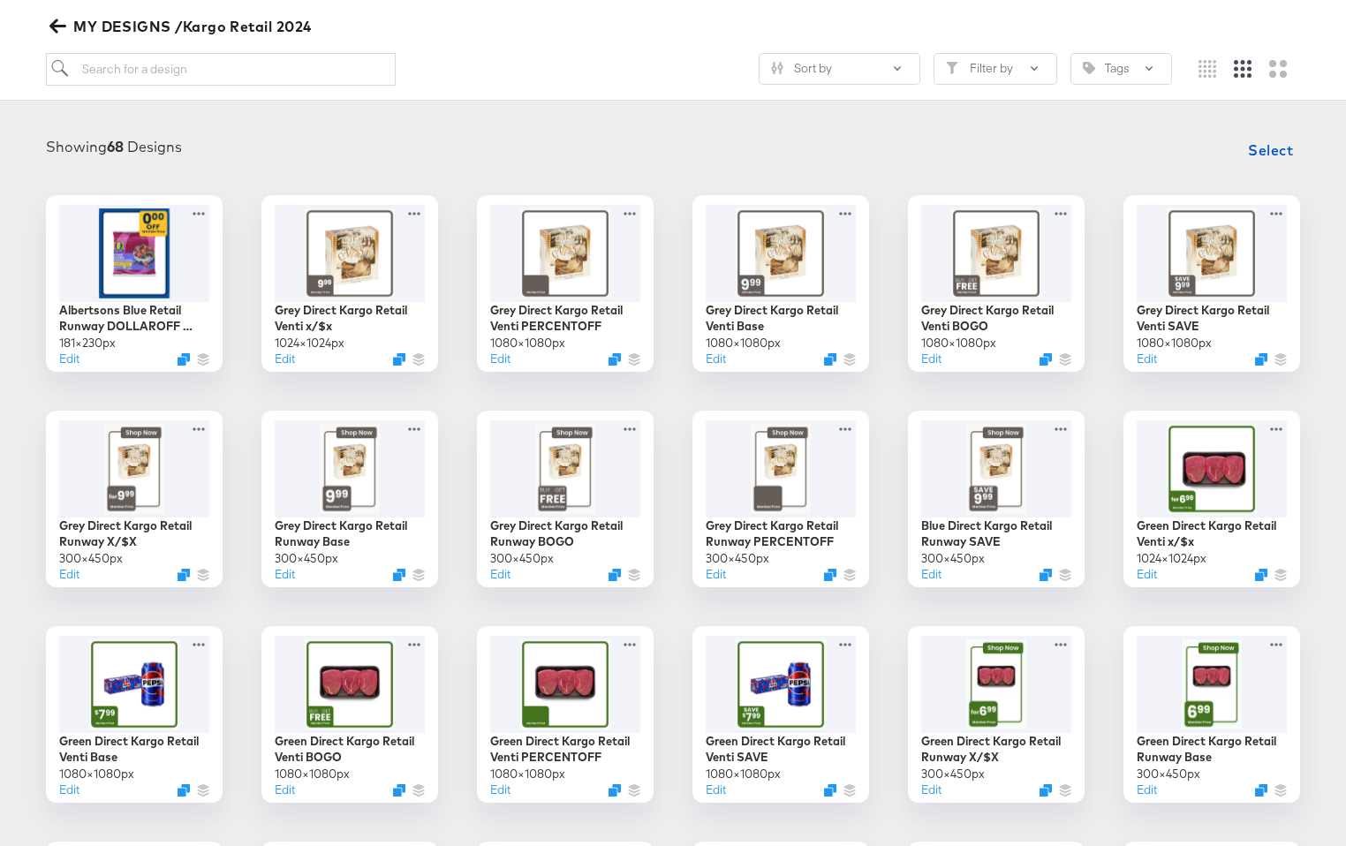
click at [52, 23] on icon "button" at bounding box center [57, 26] width 17 height 14
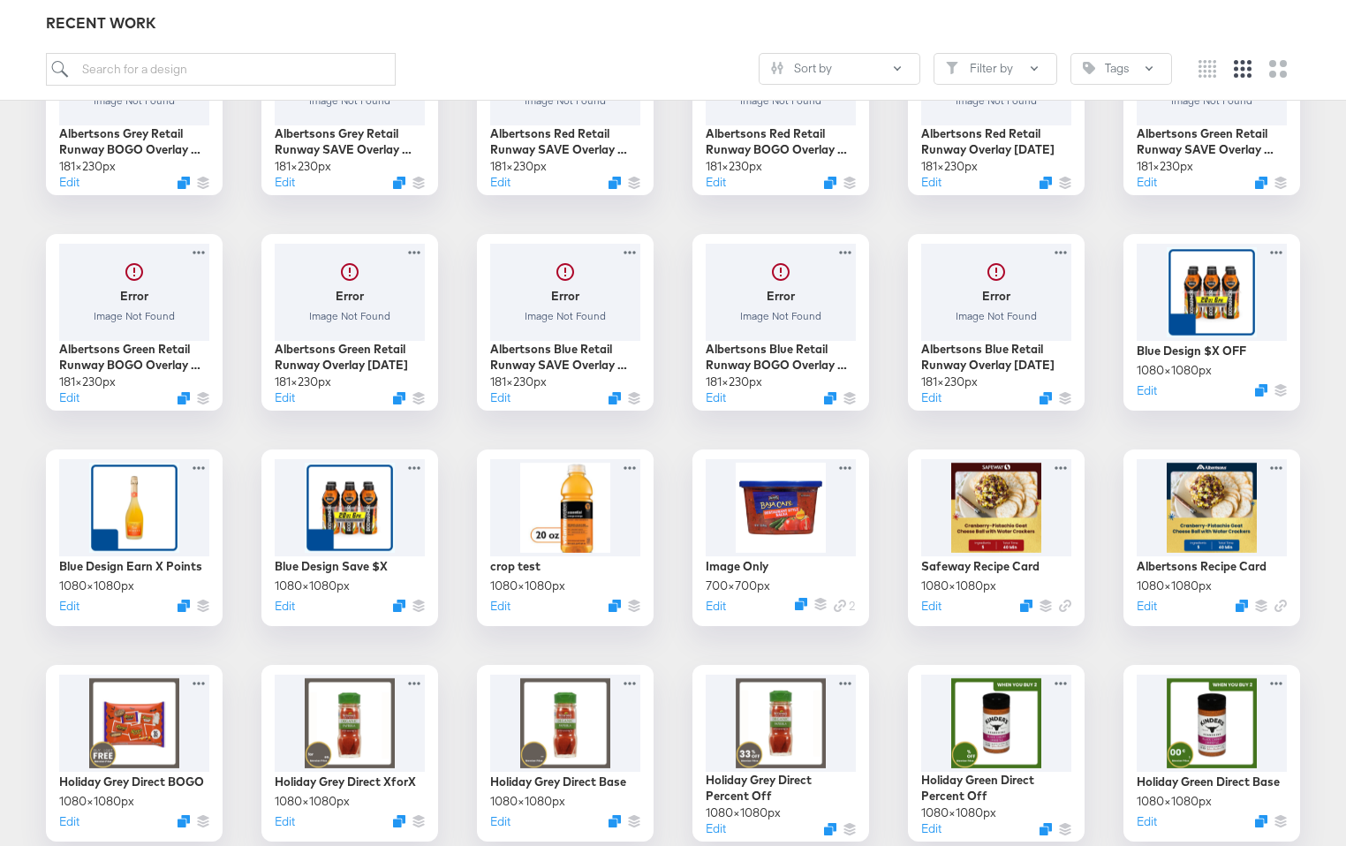
scroll to position [0, 0]
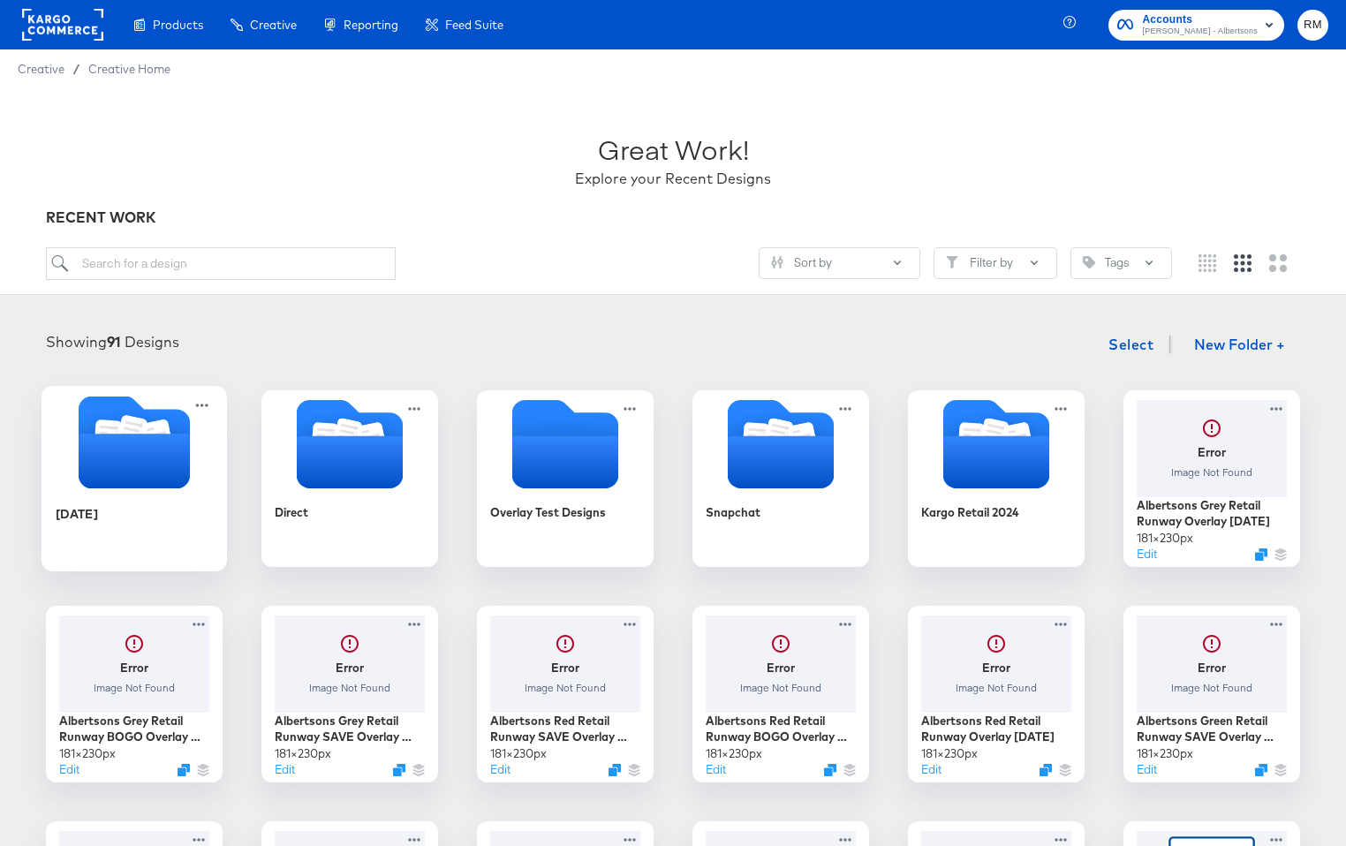
click at [105, 451] on icon "Folder" at bounding box center [134, 461] width 111 height 55
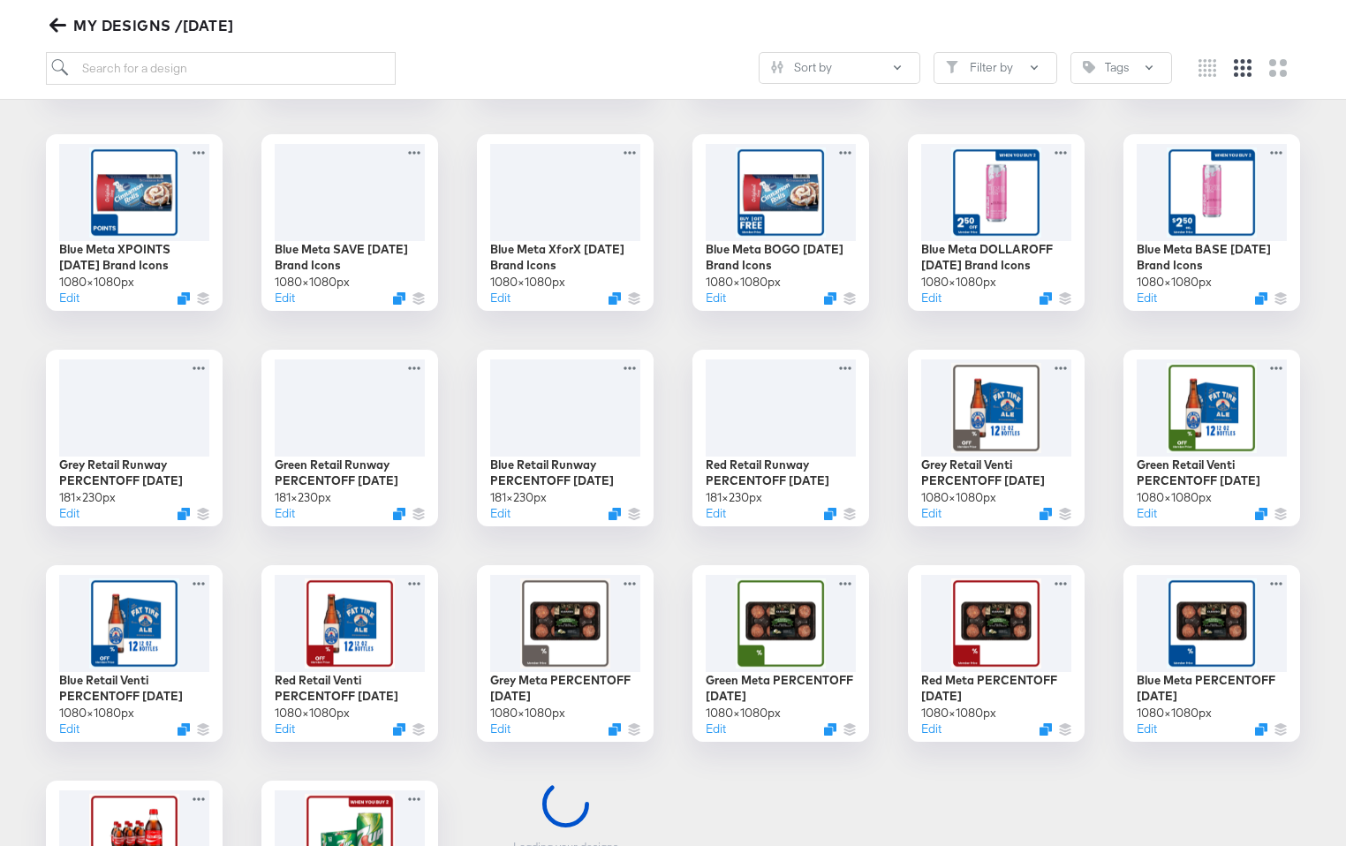
scroll to position [1334, 0]
